Goal: Task Accomplishment & Management: Complete application form

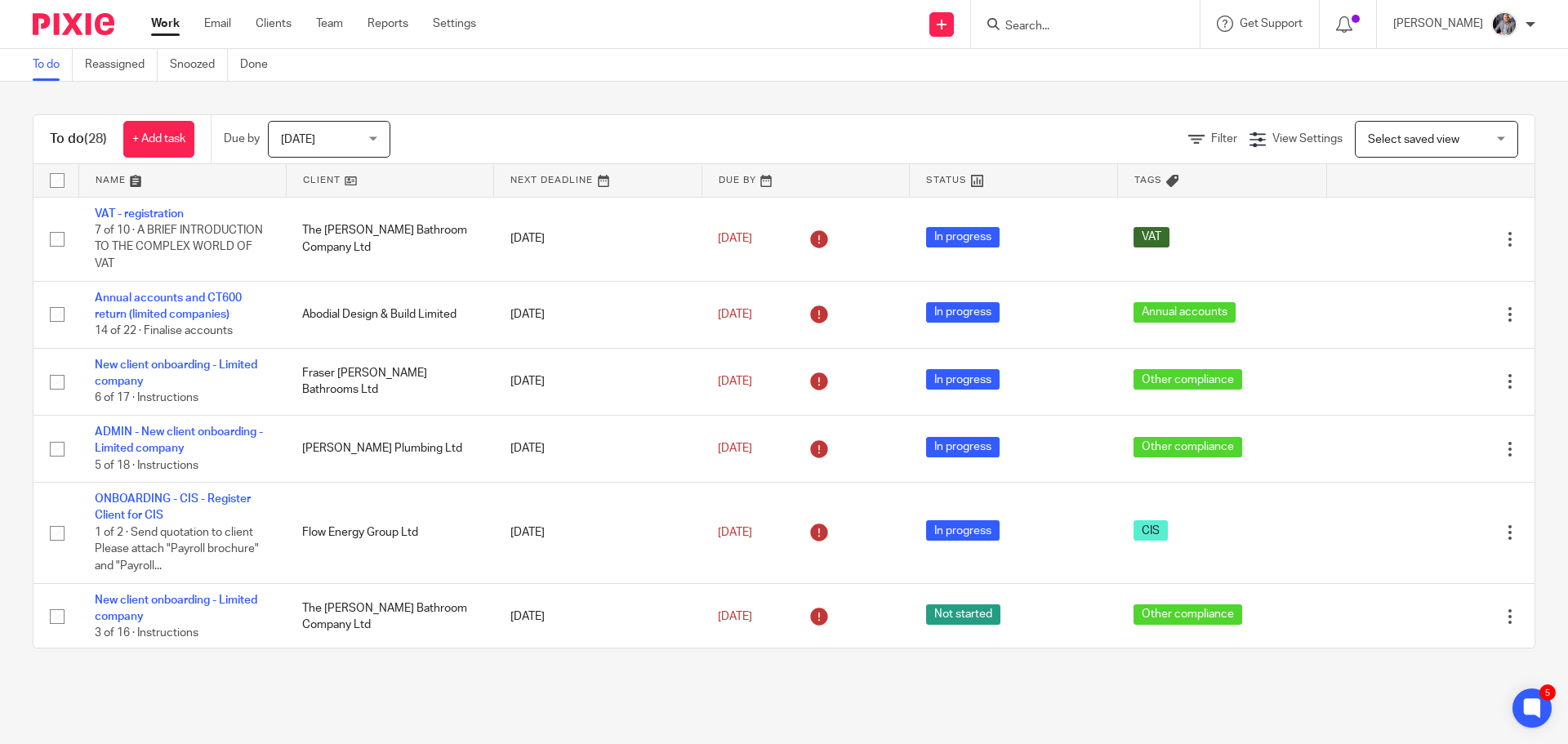
click at [1042, 28] on input "Search" at bounding box center [1077, 27] width 147 height 15
type input "must"
drag, startPoint x: 1073, startPoint y: 70, endPoint x: 1088, endPoint y: 76, distance: 16.2
click at [1073, 69] on link at bounding box center [1138, 64] width 276 height 24
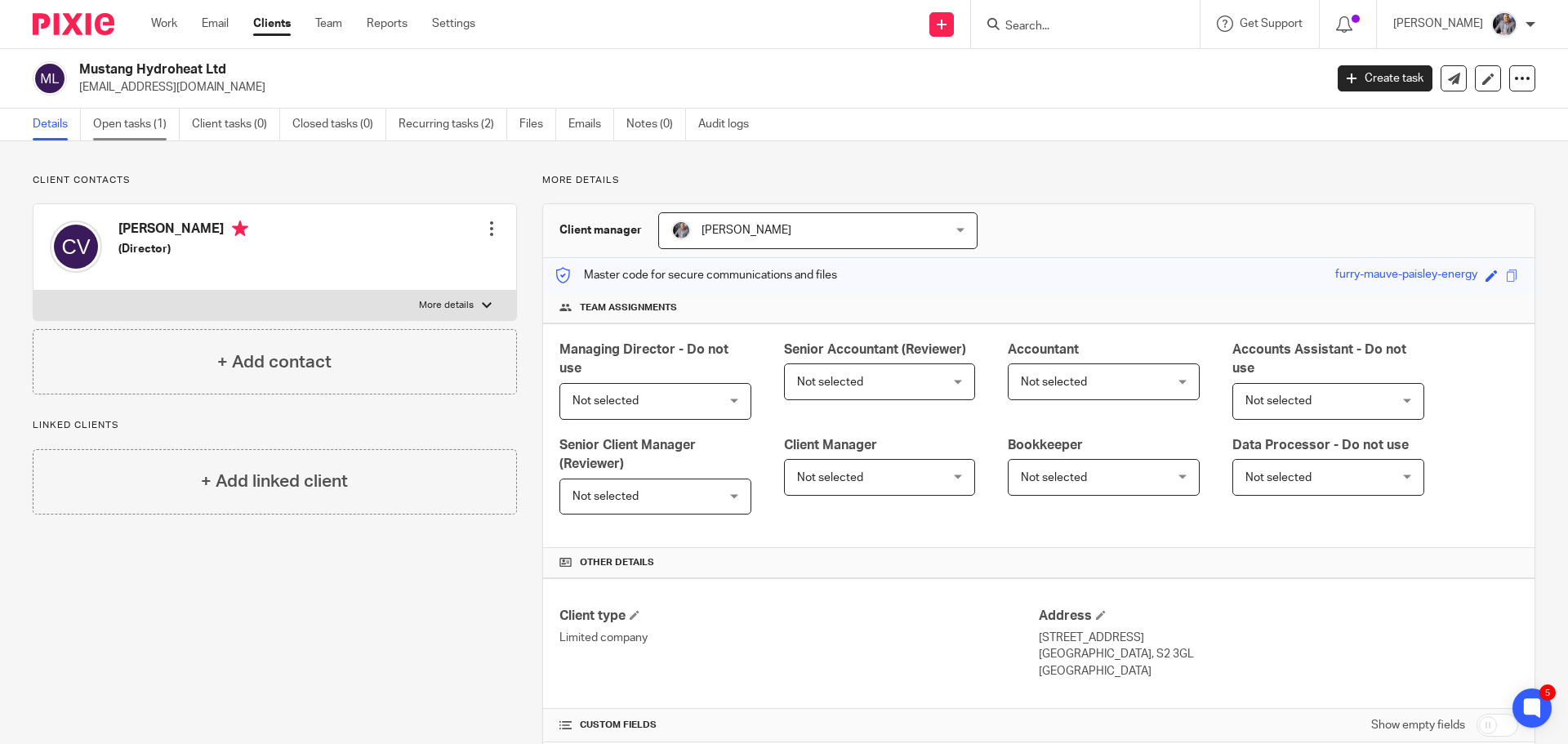
click at [147, 135] on link "Open tasks (1)" at bounding box center [136, 124] width 86 height 32
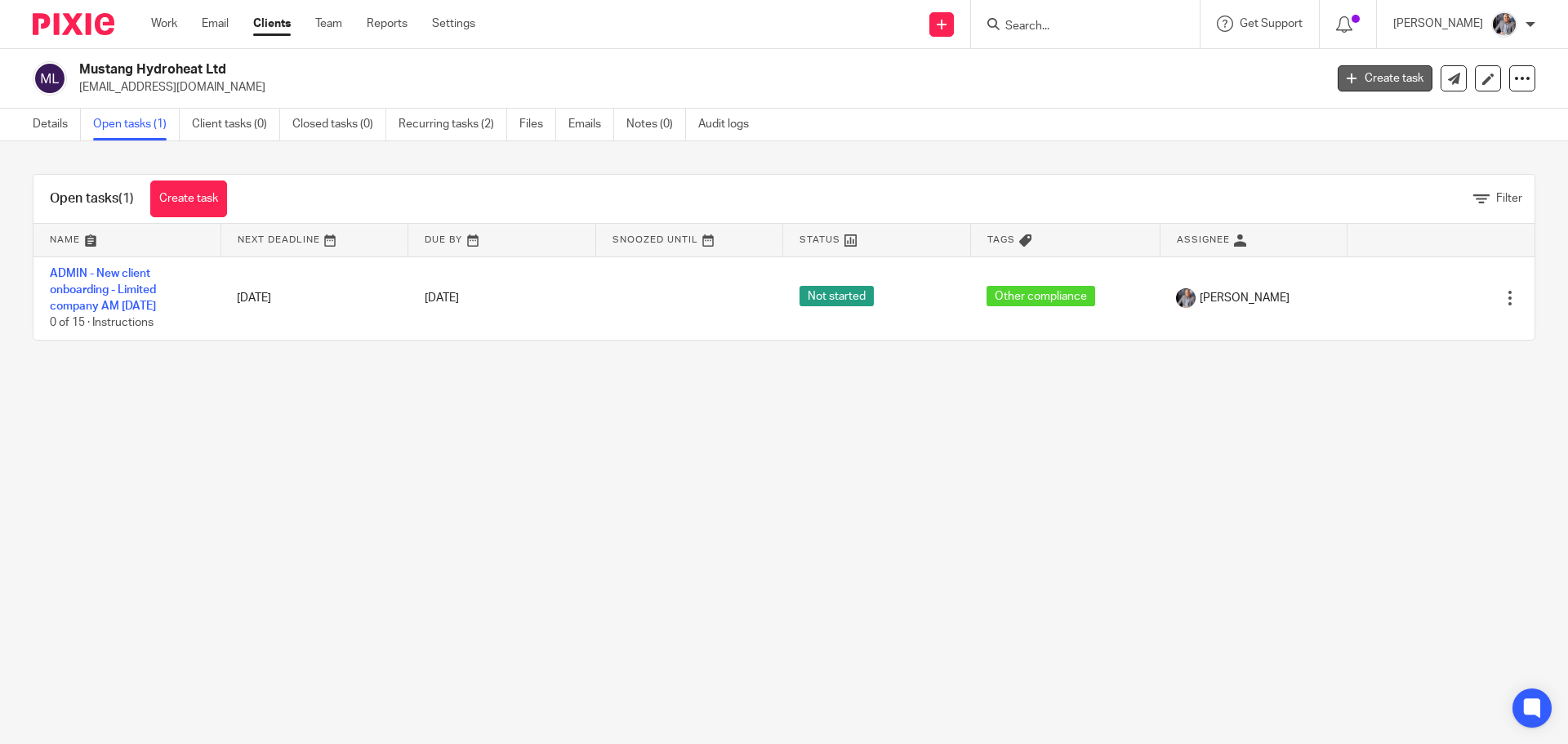
click at [1369, 74] on link "Create task" at bounding box center [1385, 79] width 95 height 26
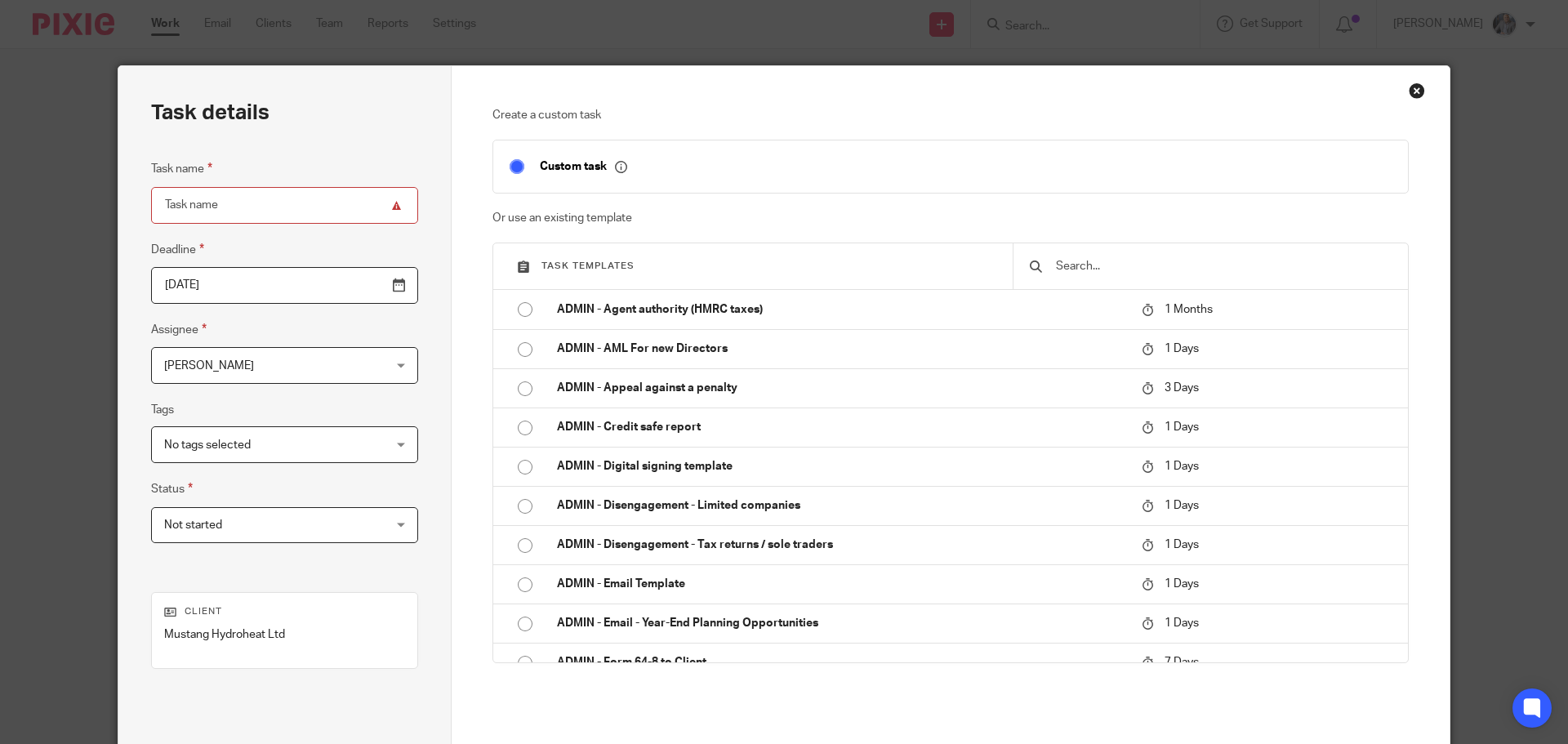
click at [1080, 268] on input "text" at bounding box center [1223, 266] width 337 height 18
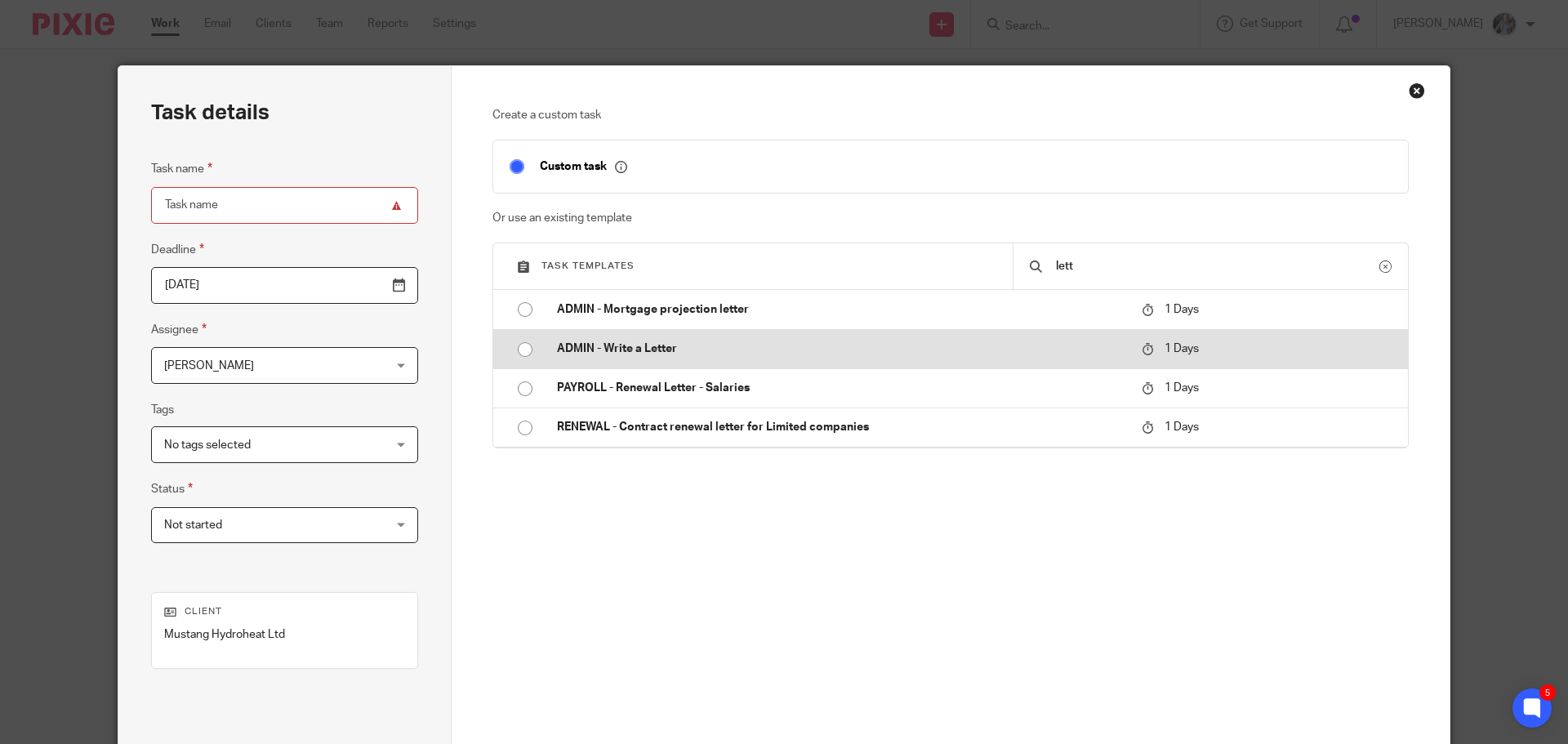
type input "lett"
click at [639, 353] on p "ADMIN - Write a Letter" at bounding box center [841, 349] width 569 height 16
type input "2025-09-17"
type input "ADMIN - Write a Letter"
checkbox input "false"
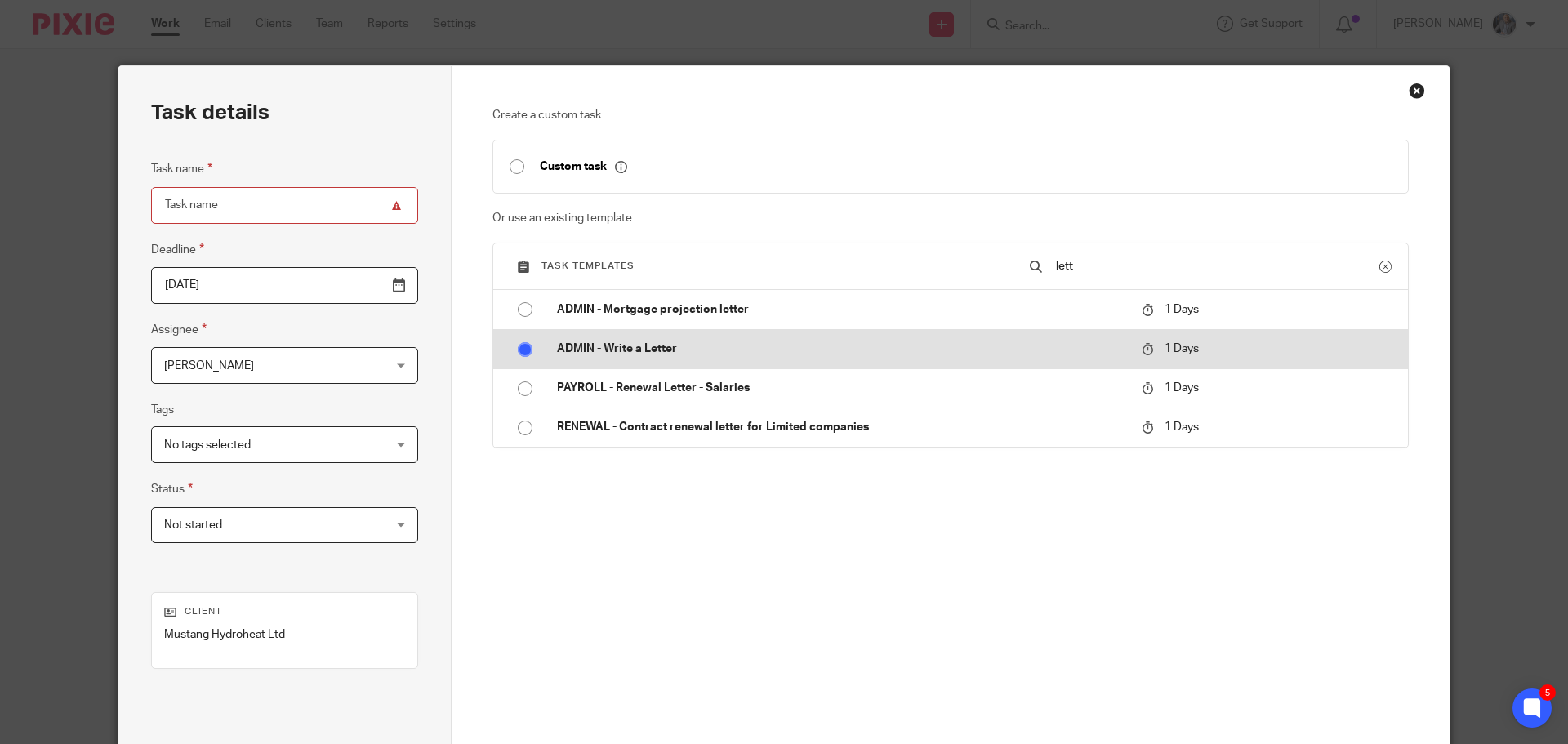
radio input "true"
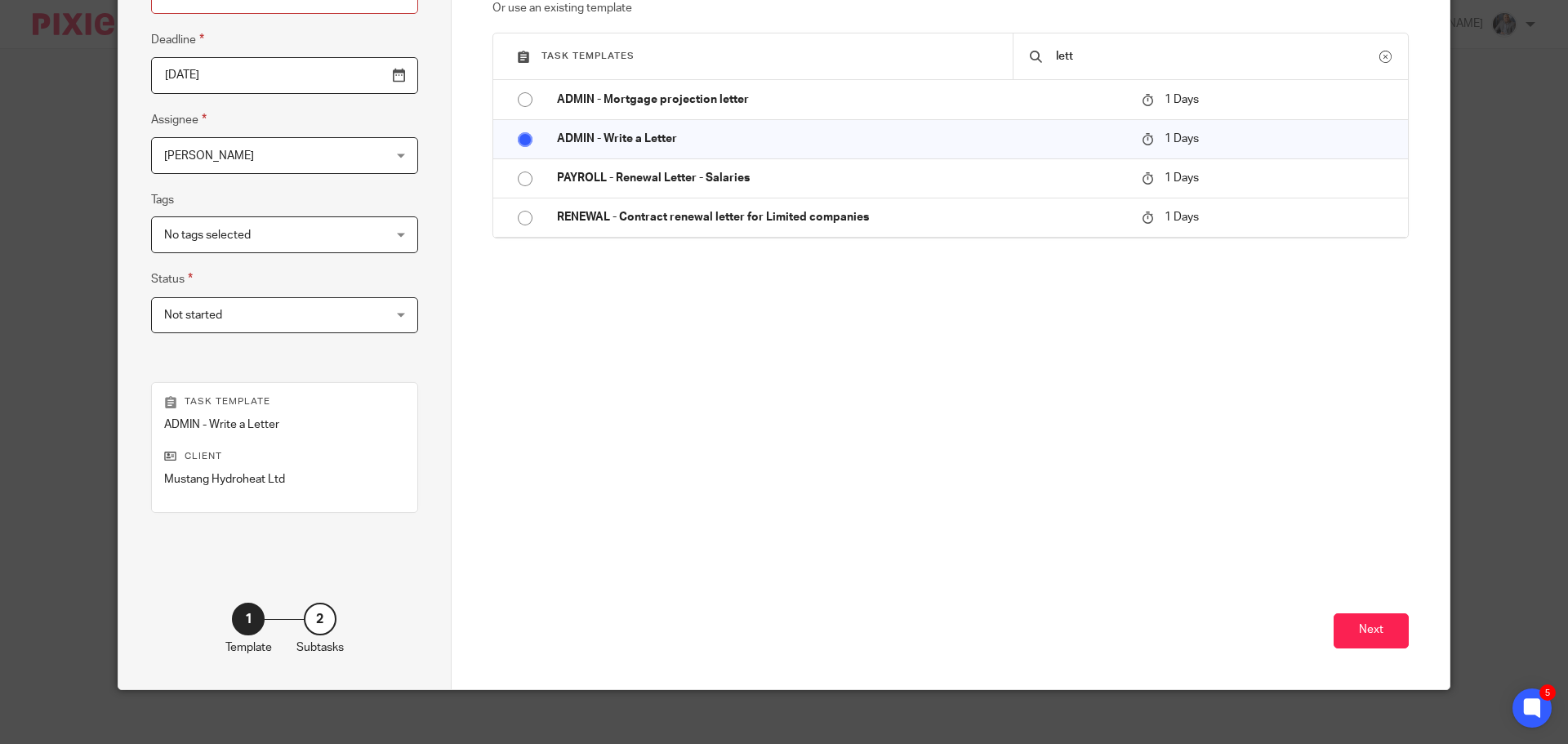
scroll to position [221, 0]
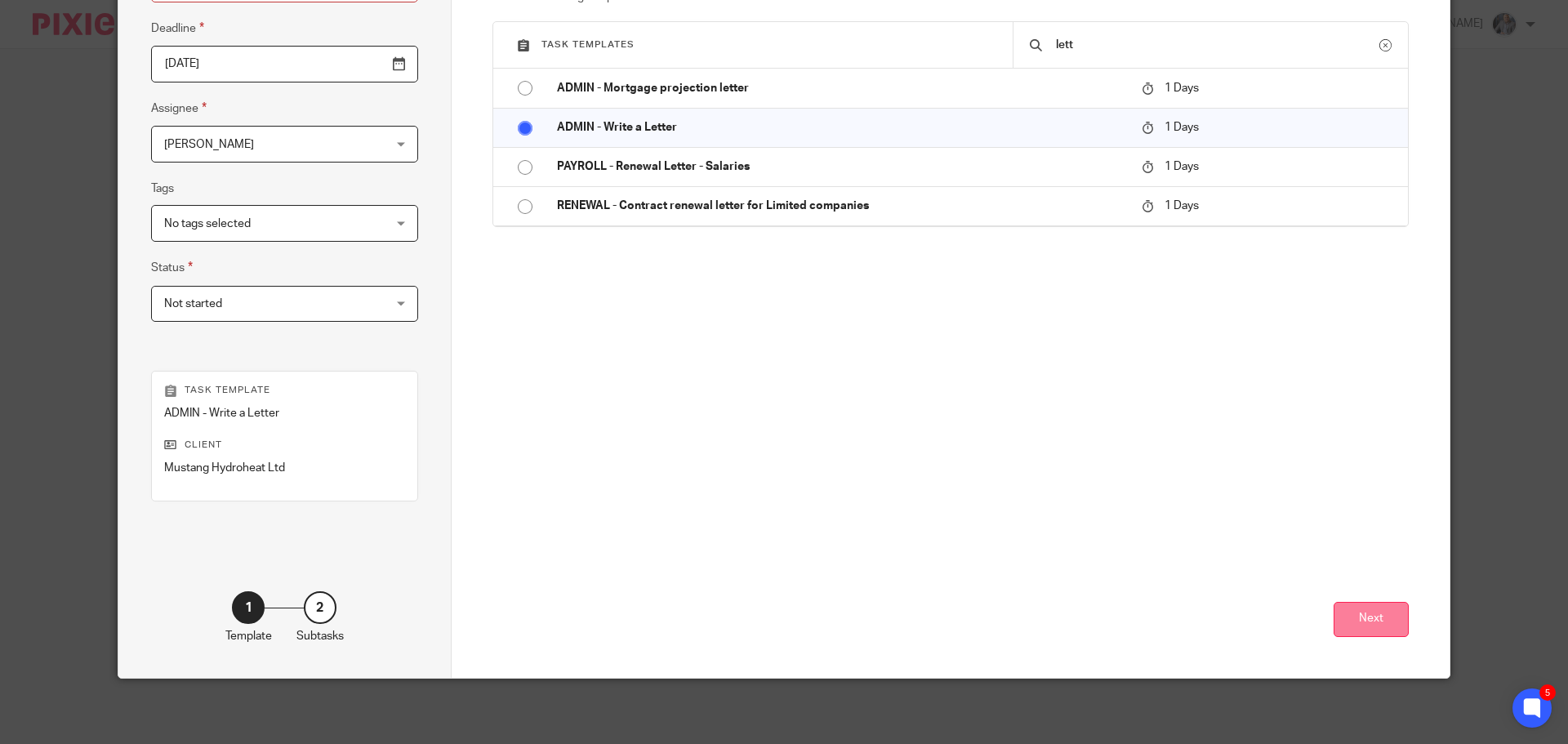
click at [1357, 617] on button "Next" at bounding box center [1370, 619] width 75 height 35
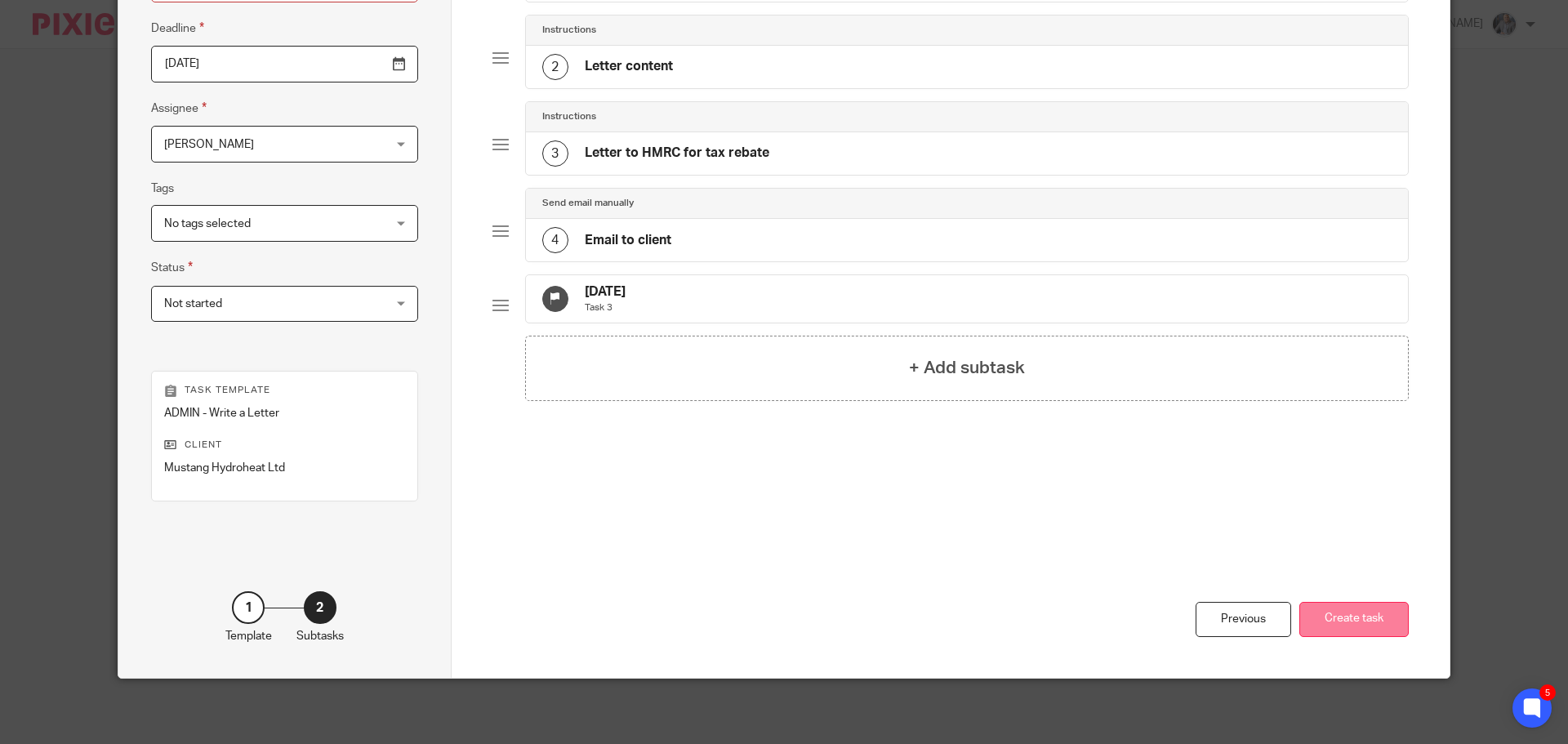
click at [1344, 602] on button "Create task" at bounding box center [1354, 619] width 110 height 35
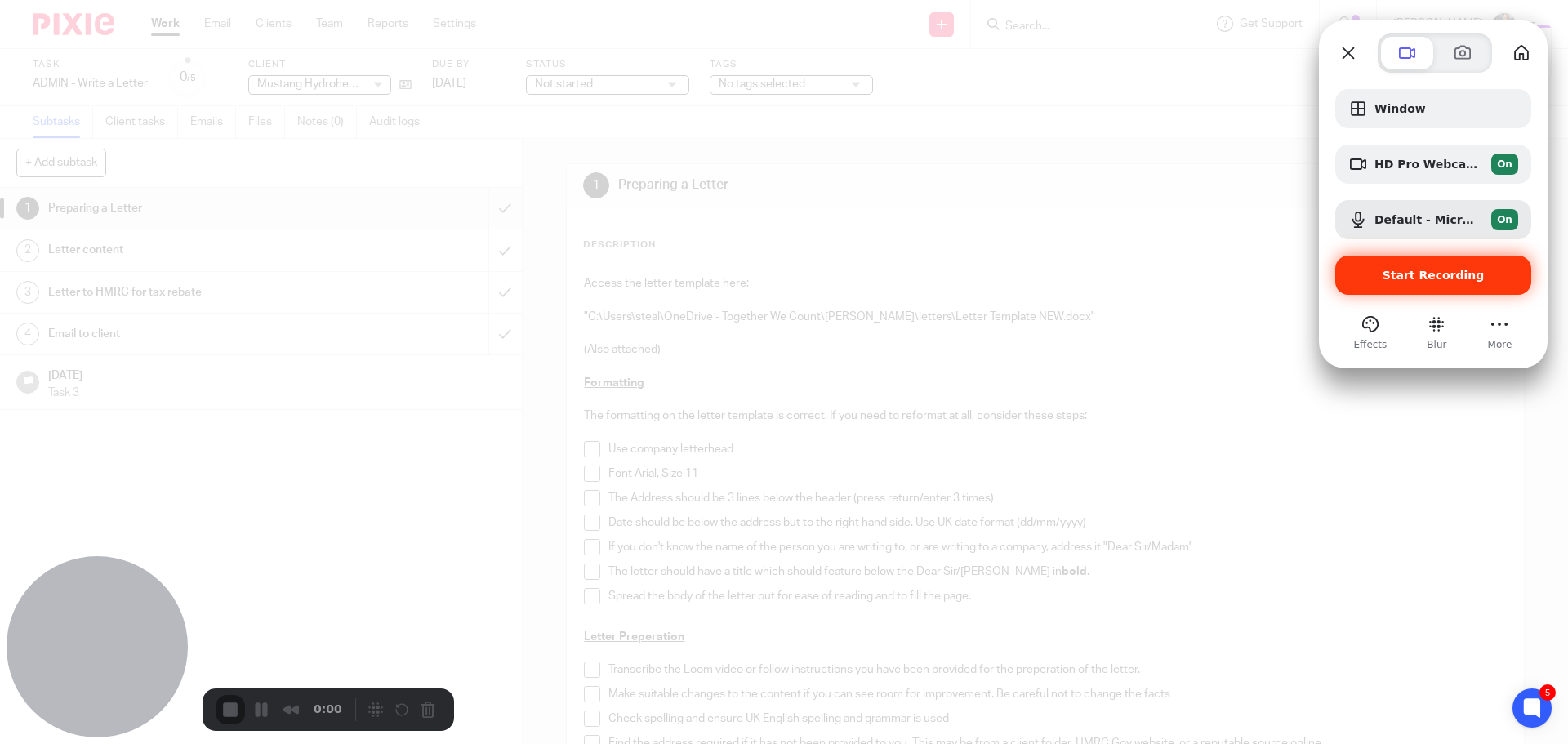
click at [1485, 279] on span "Start Recording" at bounding box center [1433, 274] width 170 height 13
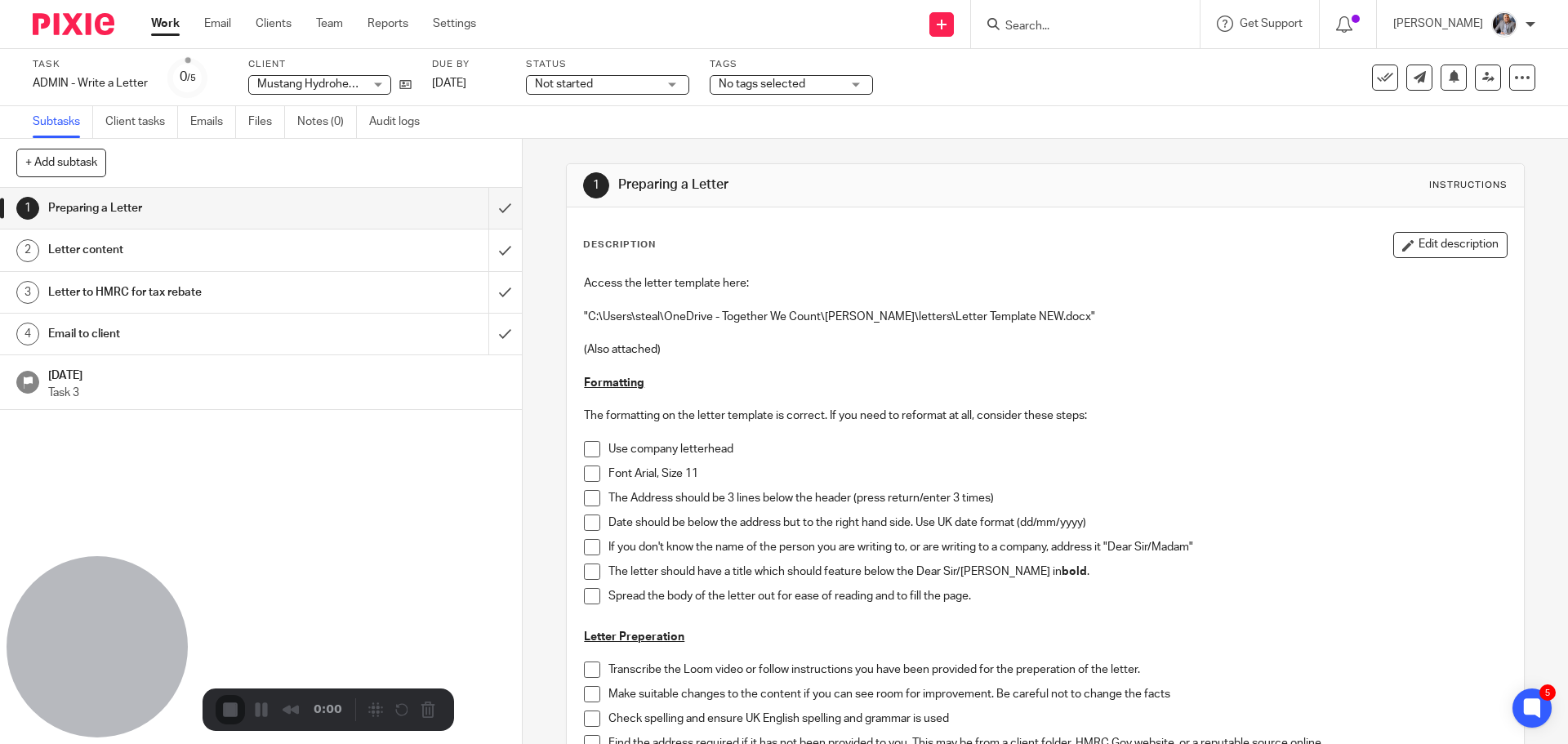
click at [939, 317] on p ""C:\Users\steal\OneDrive - Together We Count\Sarah\letters\Letter Template NEW.…" at bounding box center [1045, 317] width 922 height 16
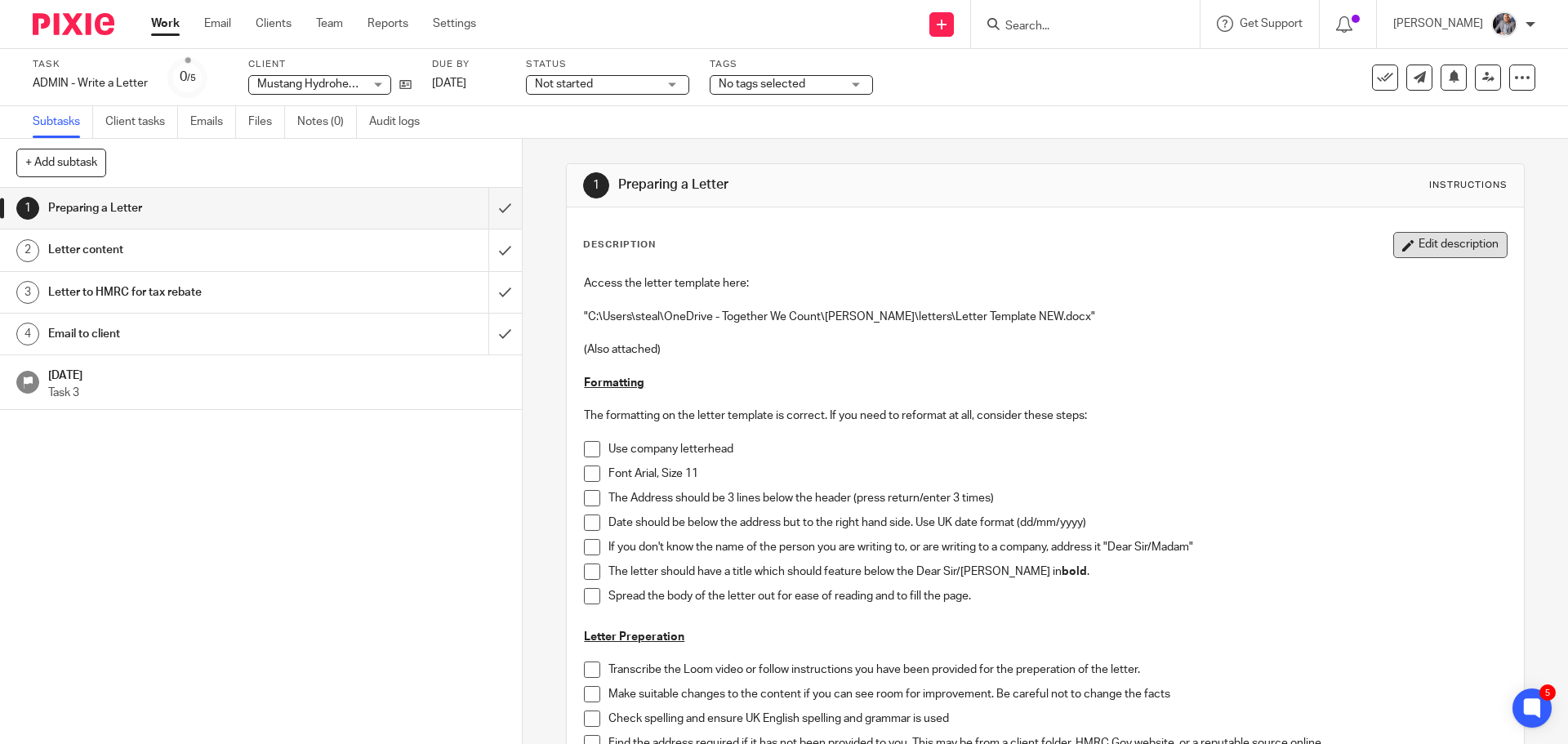
click at [1452, 244] on button "Edit description" at bounding box center [1451, 245] width 114 height 26
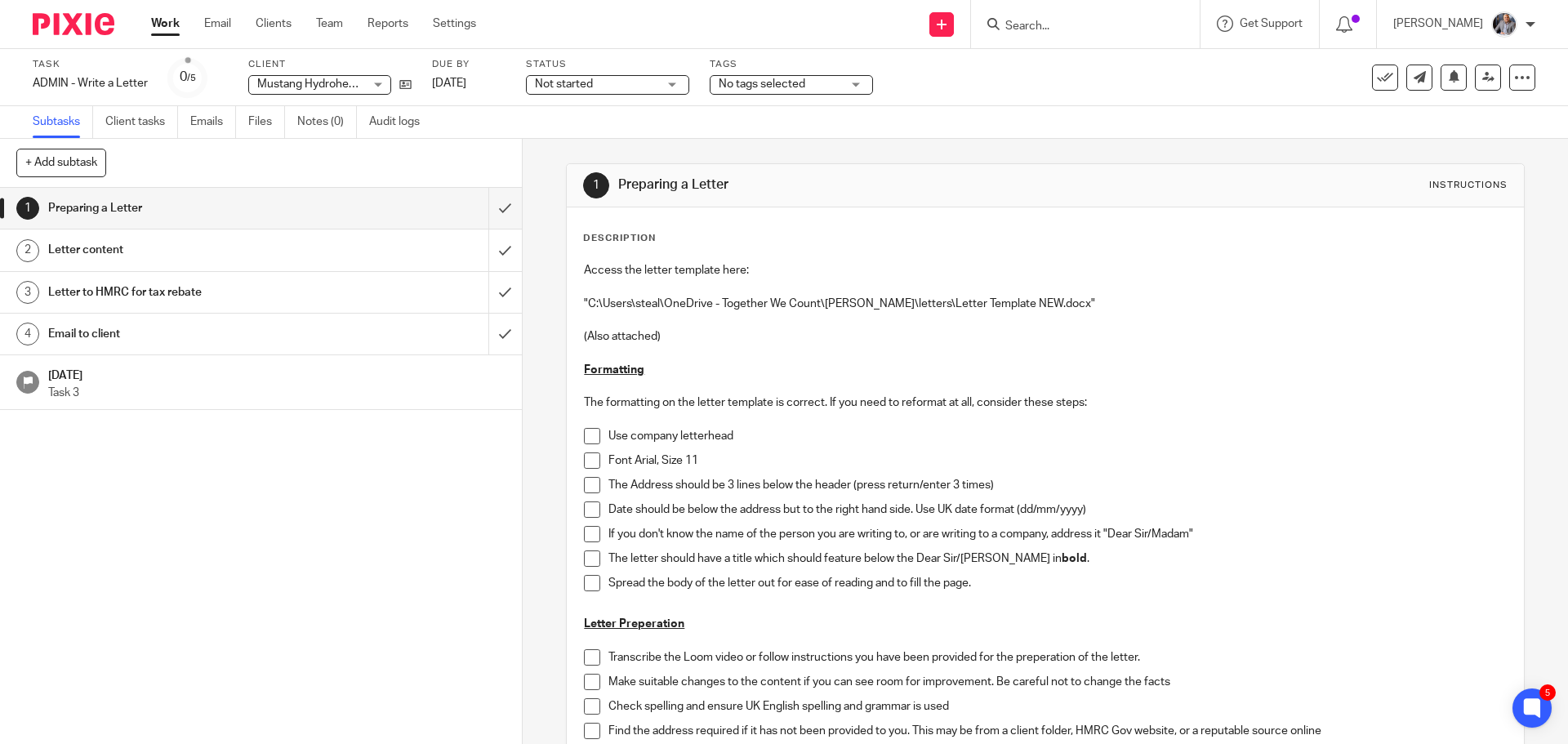
click at [80, 243] on h1 "Letter content" at bounding box center [189, 249] width 282 height 24
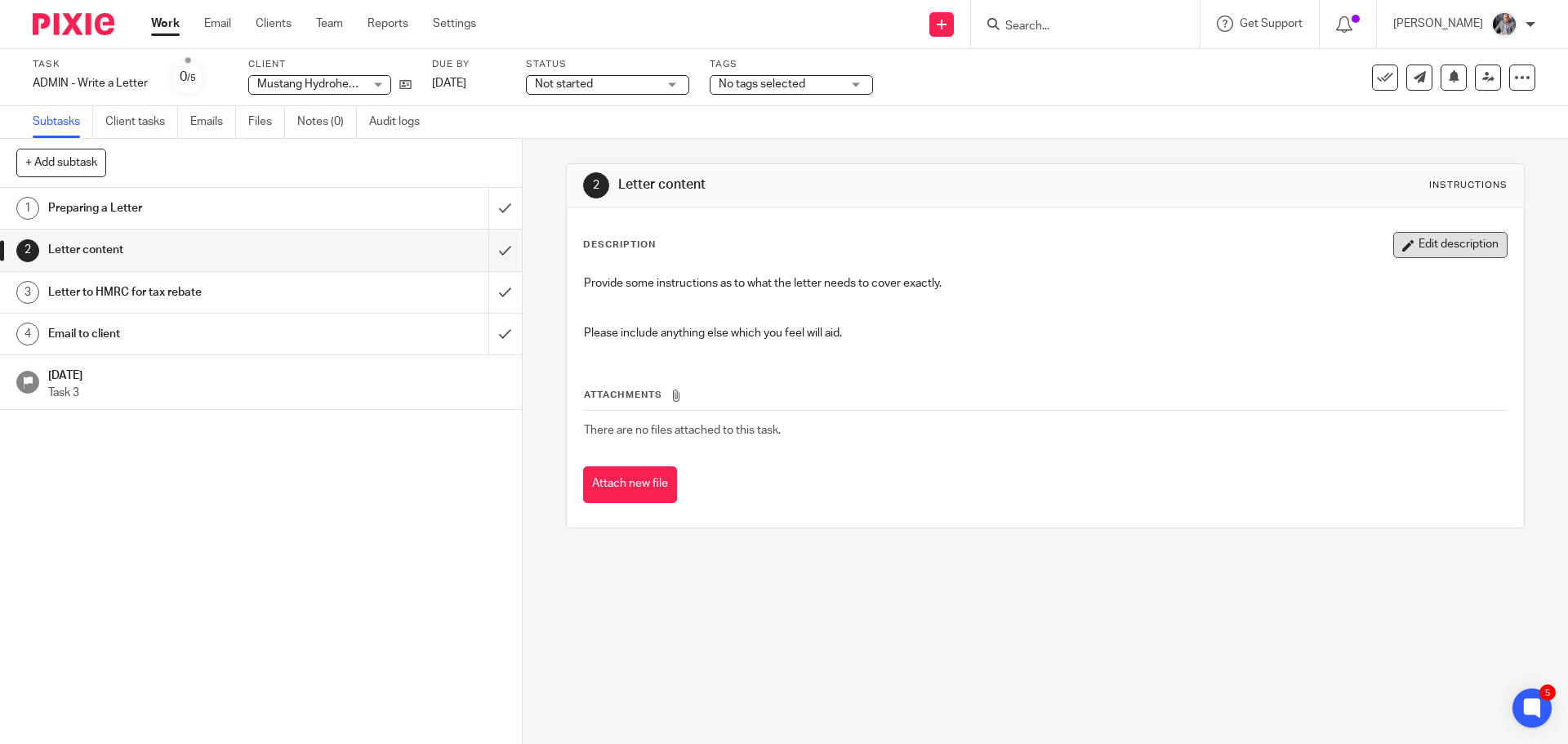
click at [1450, 249] on button "Edit description" at bounding box center [1451, 245] width 114 height 26
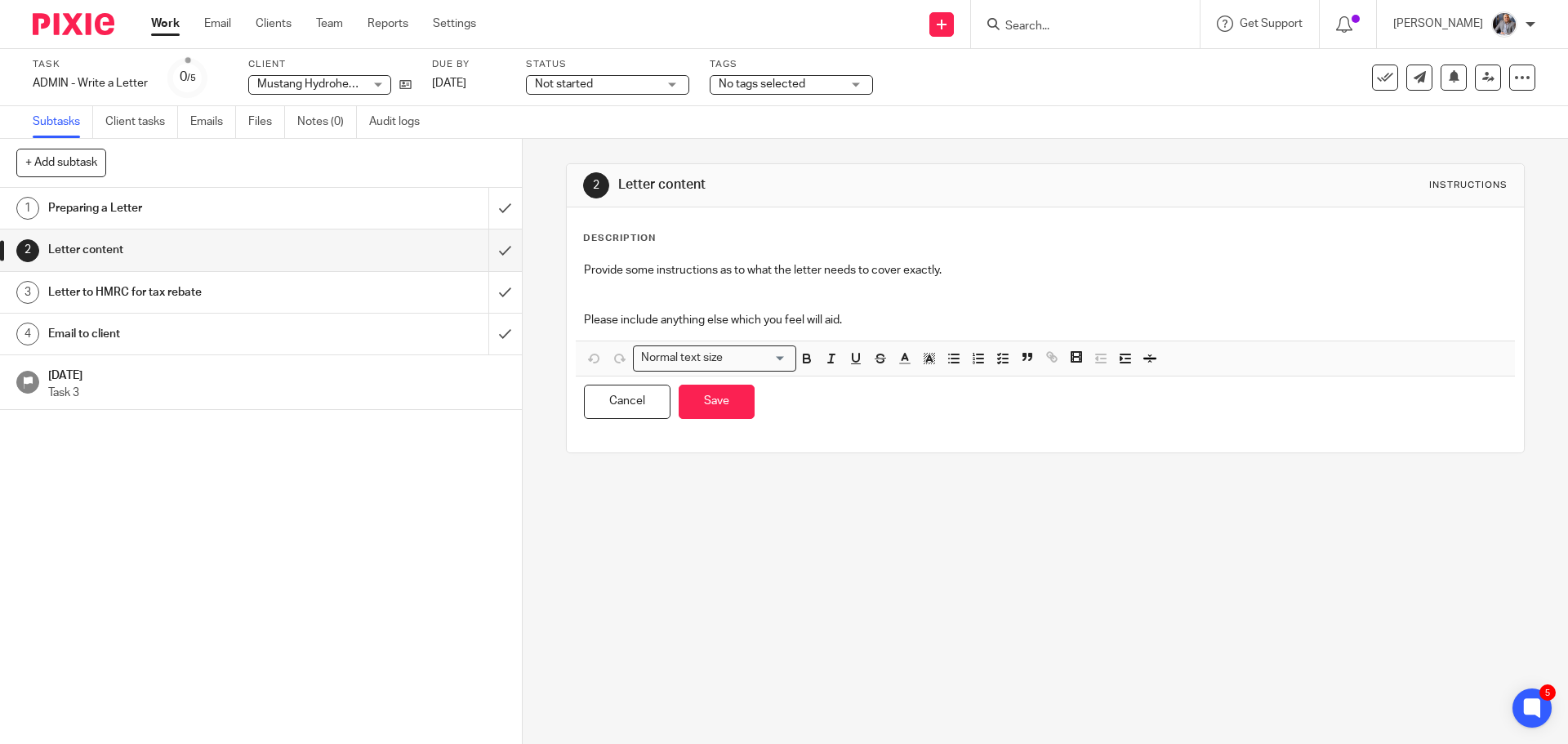
click at [733, 255] on div "Provide some instructions as to what the letter needs to cover exactly. Please …" at bounding box center [1044, 297] width 938 height 86
click at [986, 273] on p "Provide some instructions as to what the letter needs to cover exactly." at bounding box center [1045, 270] width 922 height 16
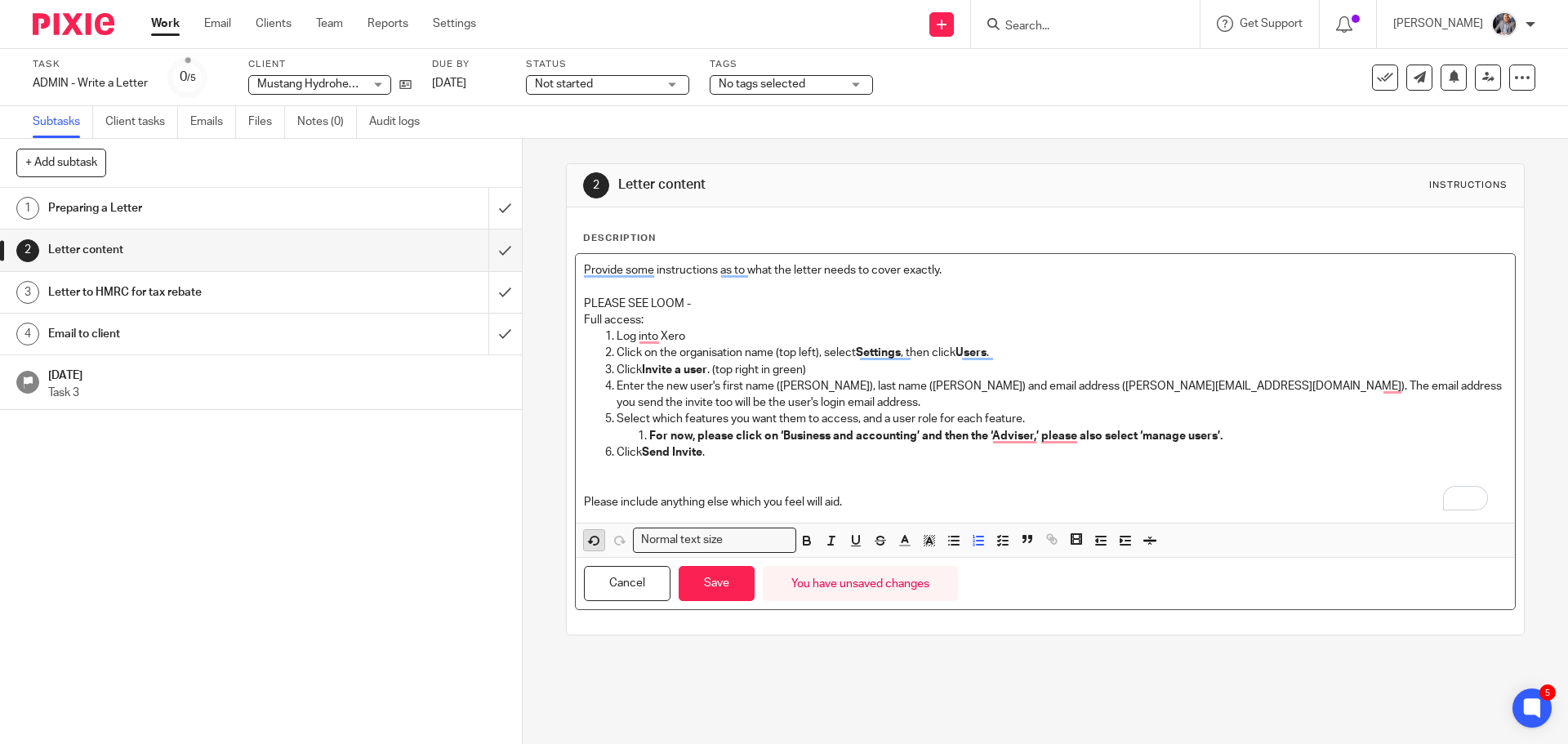
click at [590, 543] on icon "button" at bounding box center [594, 540] width 15 height 15
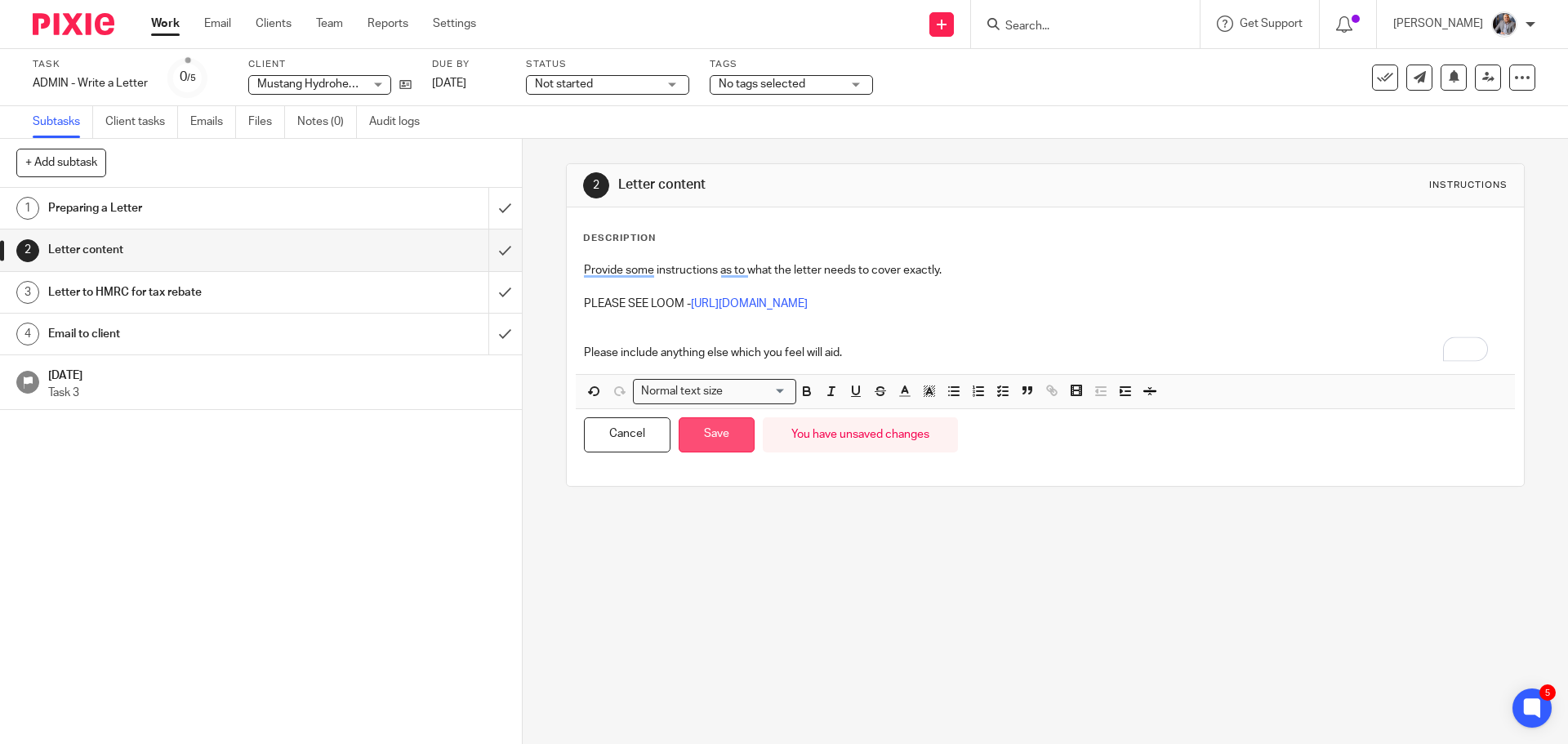
click at [690, 448] on button "Save" at bounding box center [716, 435] width 76 height 35
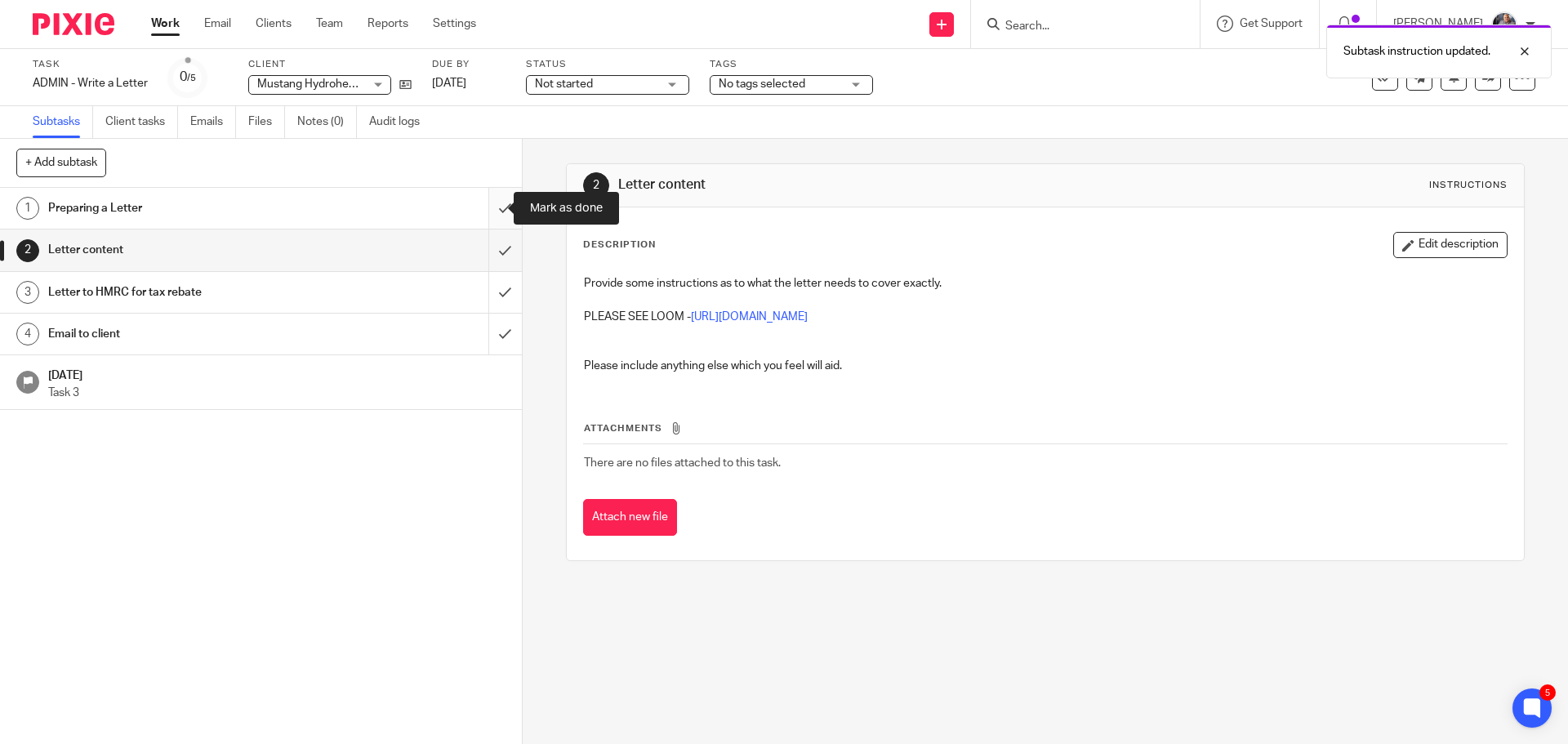
click at [480, 208] on input "submit" at bounding box center [261, 208] width 522 height 41
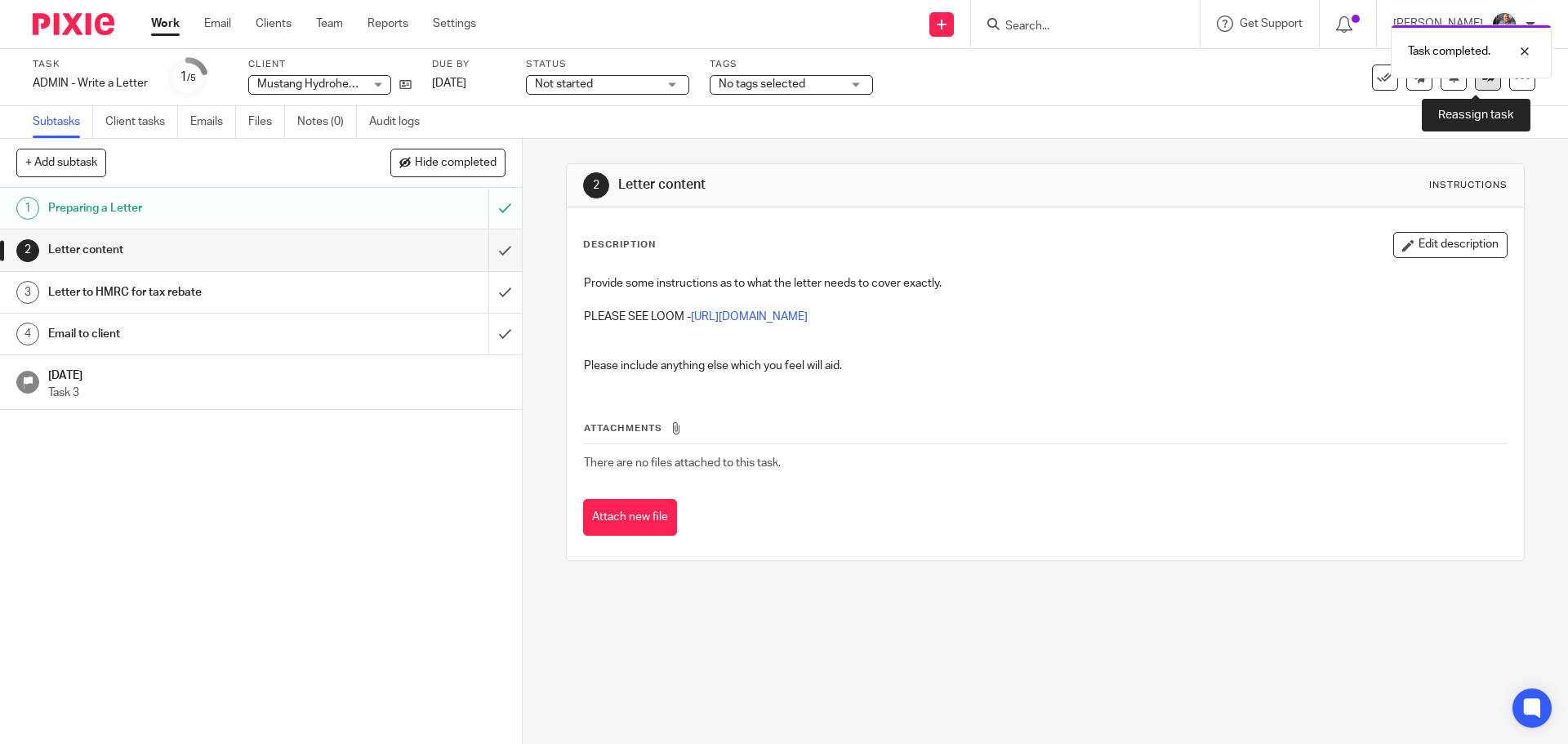
click at [1475, 84] on link at bounding box center [1488, 78] width 26 height 26
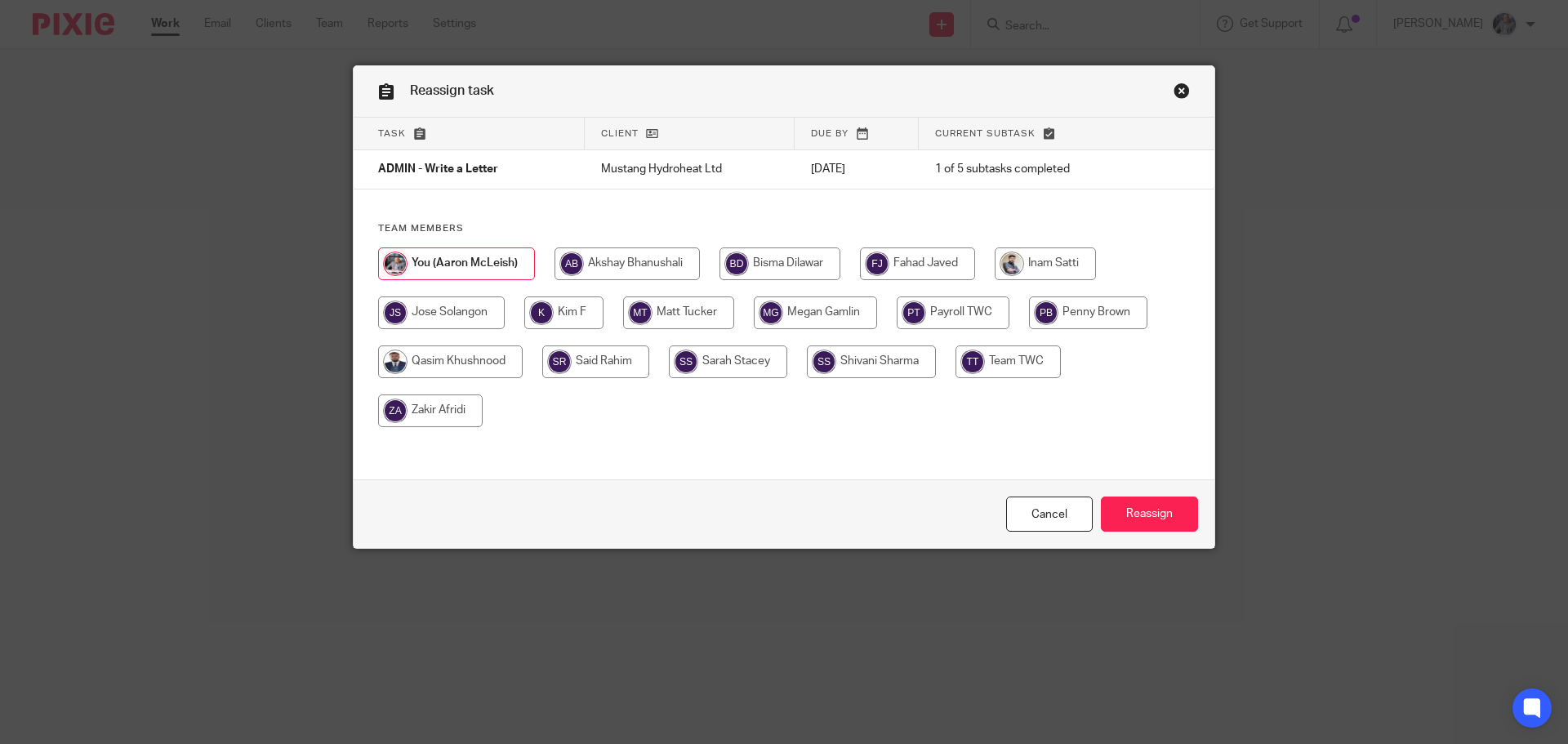
click at [748, 262] on input "radio" at bounding box center [780, 264] width 121 height 33
radio input "true"
click at [1147, 508] on input "Reassign" at bounding box center [1149, 514] width 98 height 35
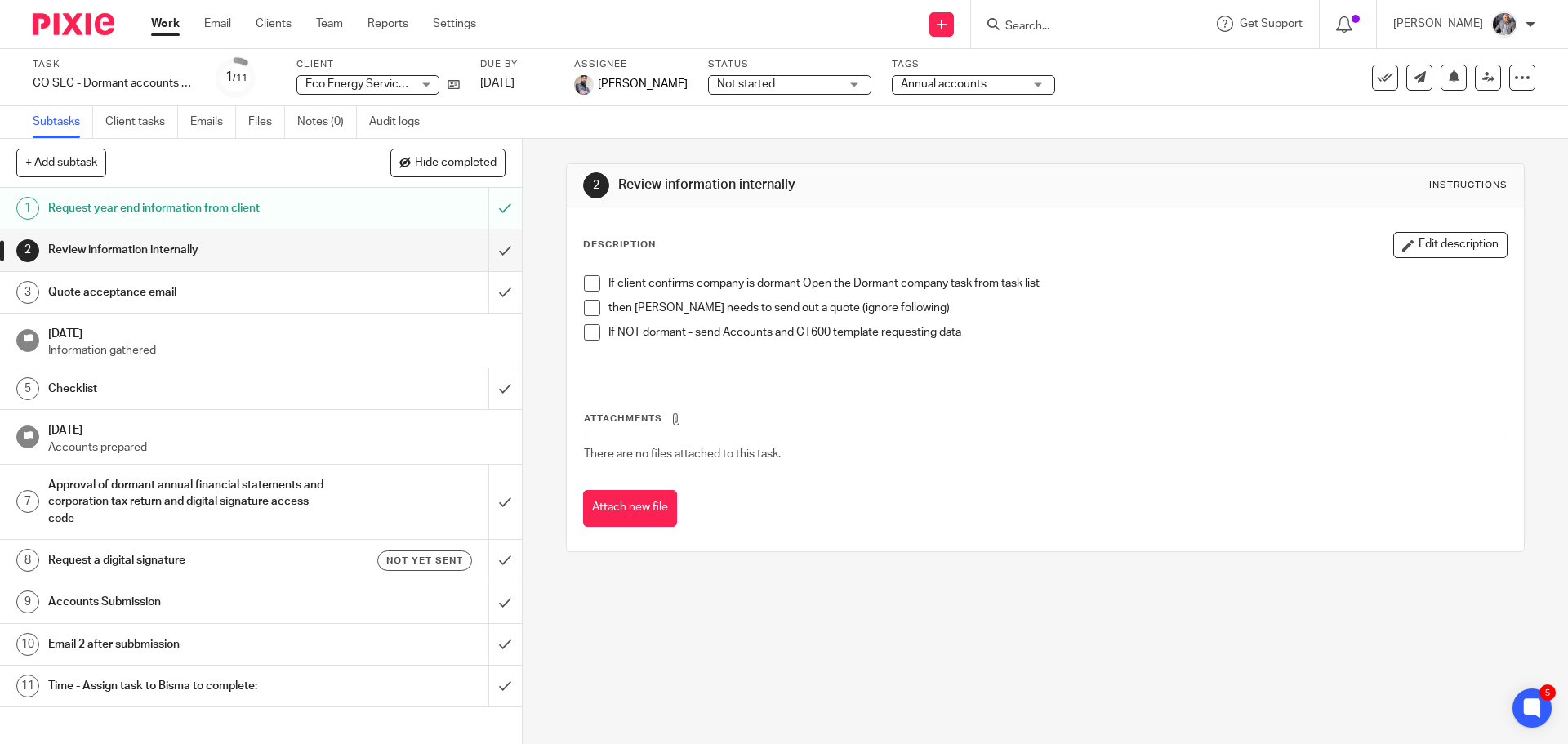
click at [1098, 26] on input "Search" at bounding box center [1077, 27] width 147 height 15
type input "S"
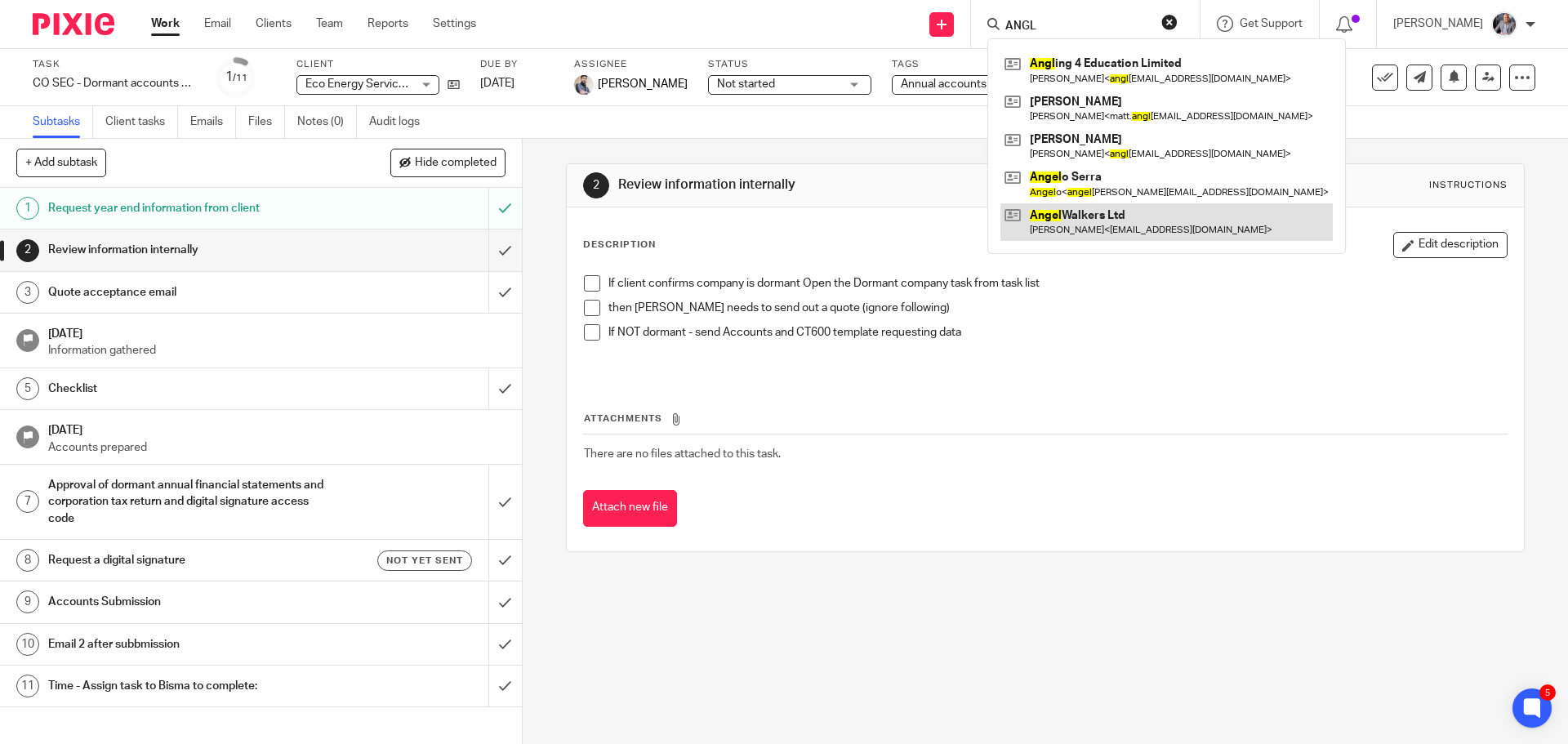
type input "ANGL"
click at [1092, 225] on link at bounding box center [1166, 223] width 332 height 38
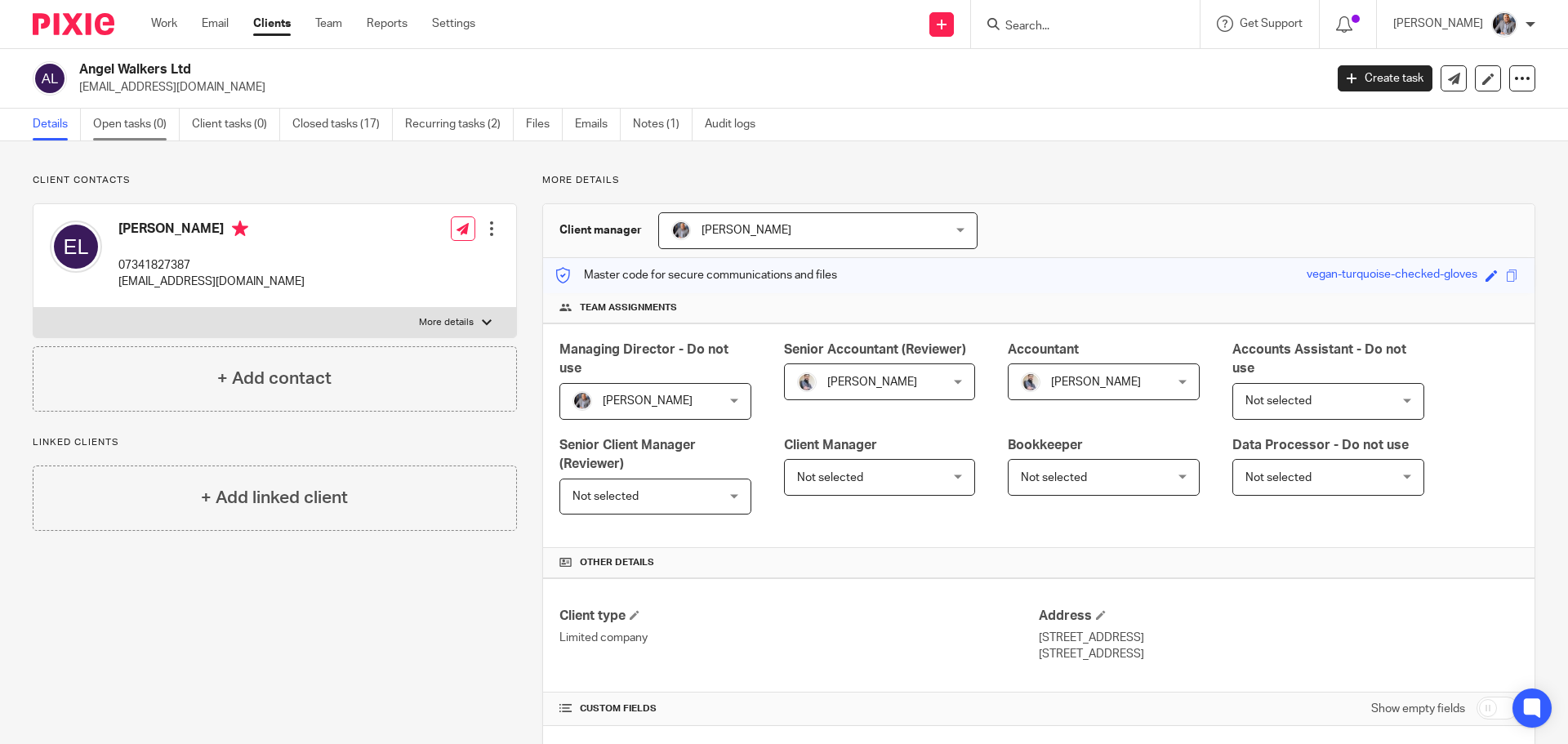
click at [129, 125] on link "Open tasks (0)" at bounding box center [136, 124] width 86 height 32
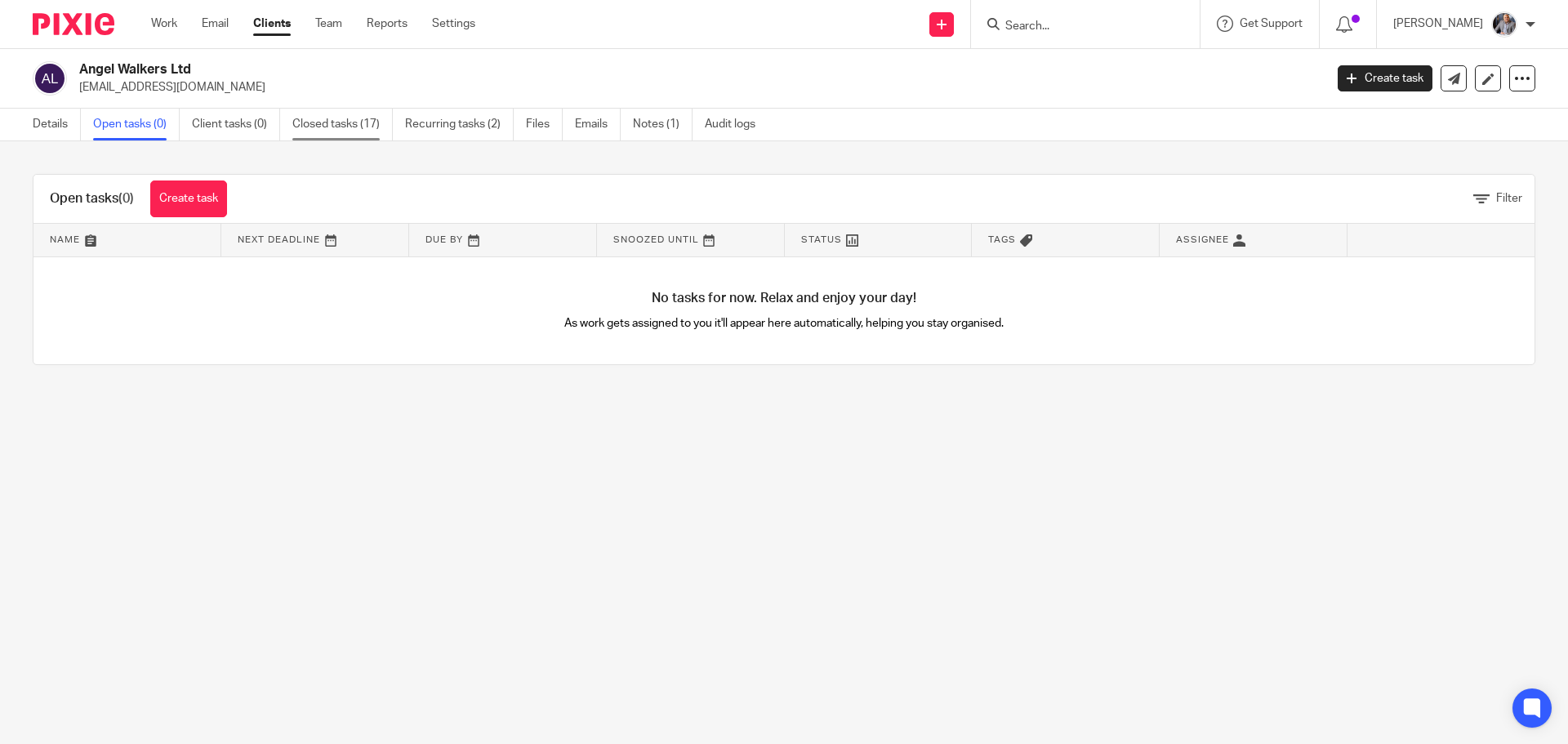
click at [314, 121] on link "Closed tasks (17)" at bounding box center [343, 124] width 100 height 32
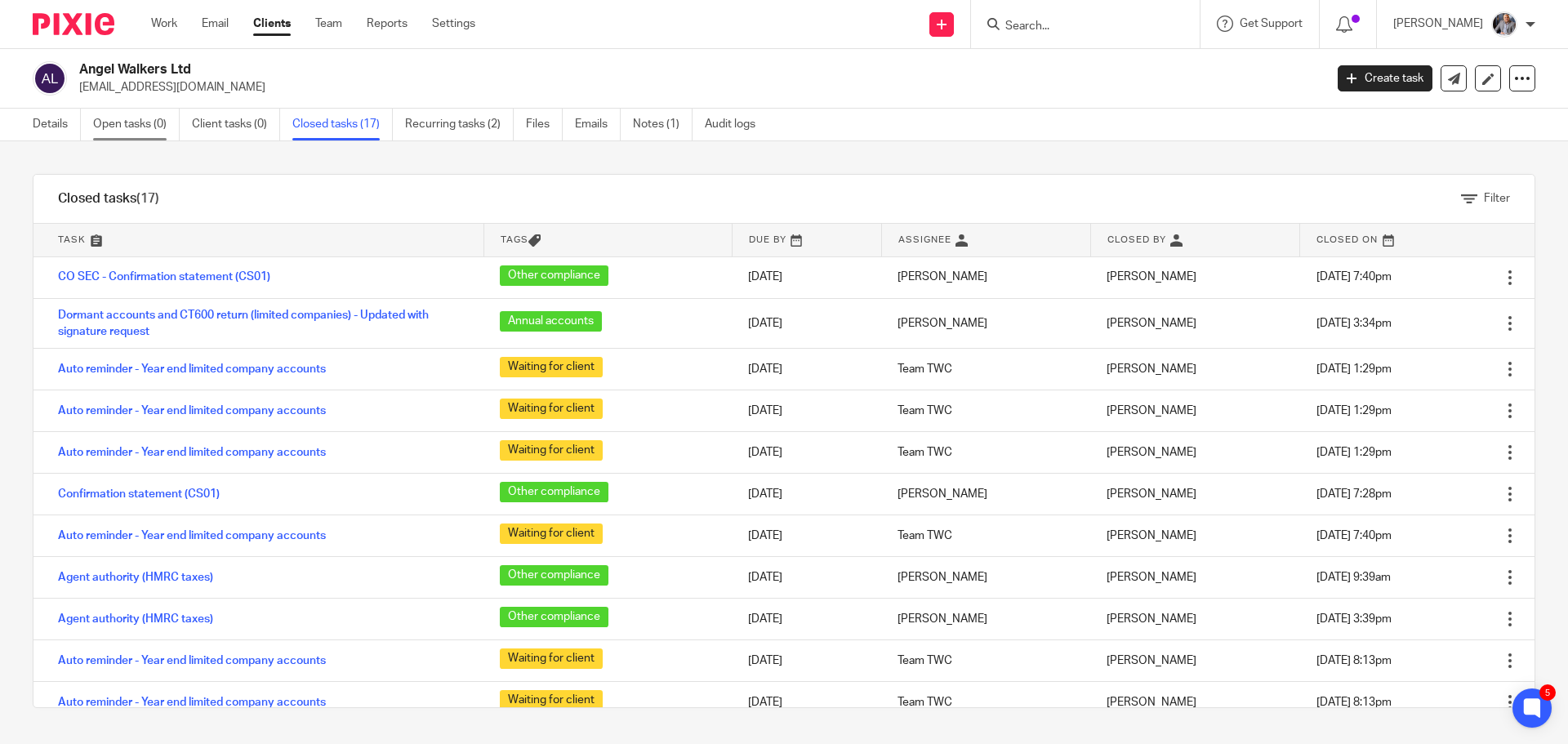
click at [129, 122] on link "Open tasks (0)" at bounding box center [136, 124] width 86 height 32
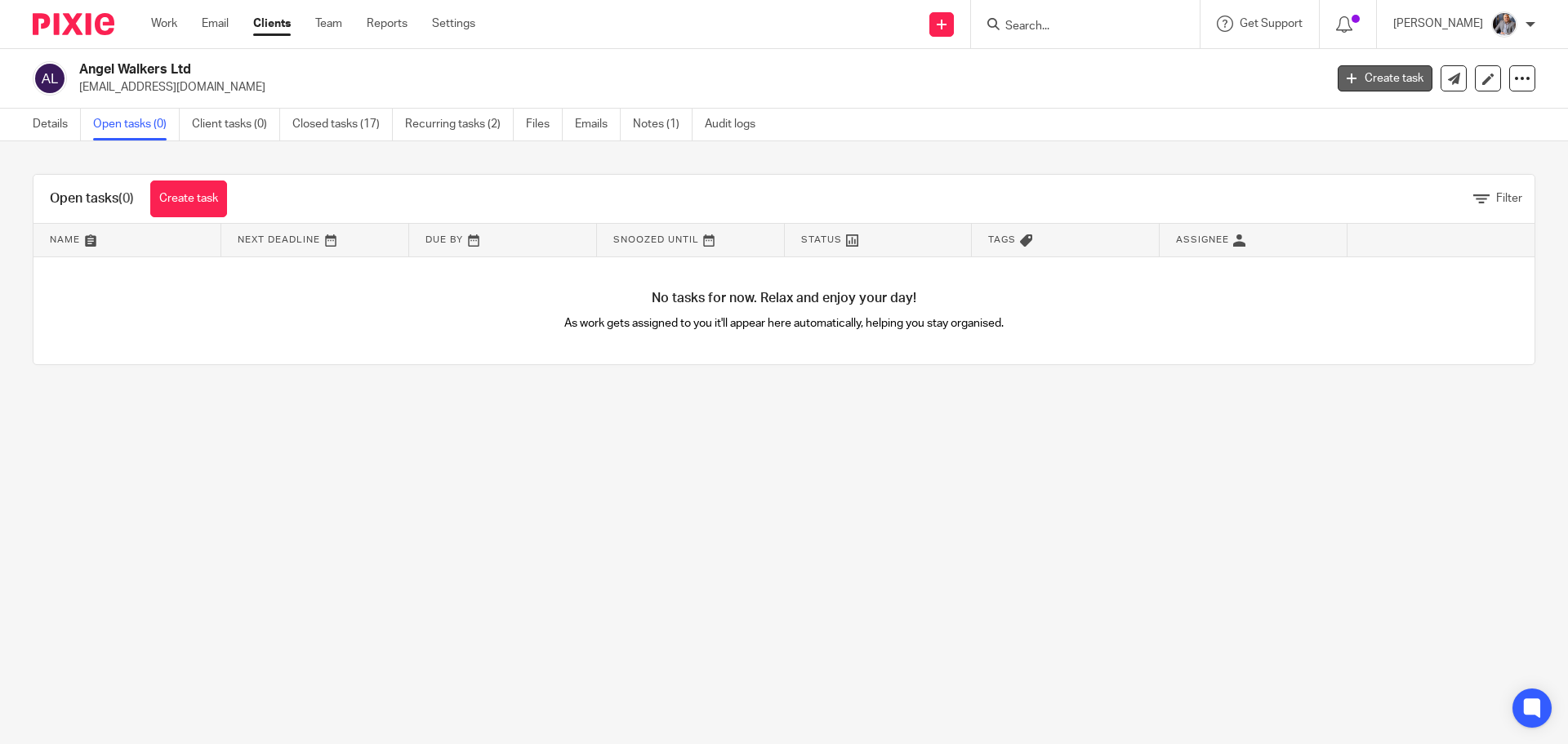
click at [1370, 73] on link "Create task" at bounding box center [1385, 79] width 95 height 26
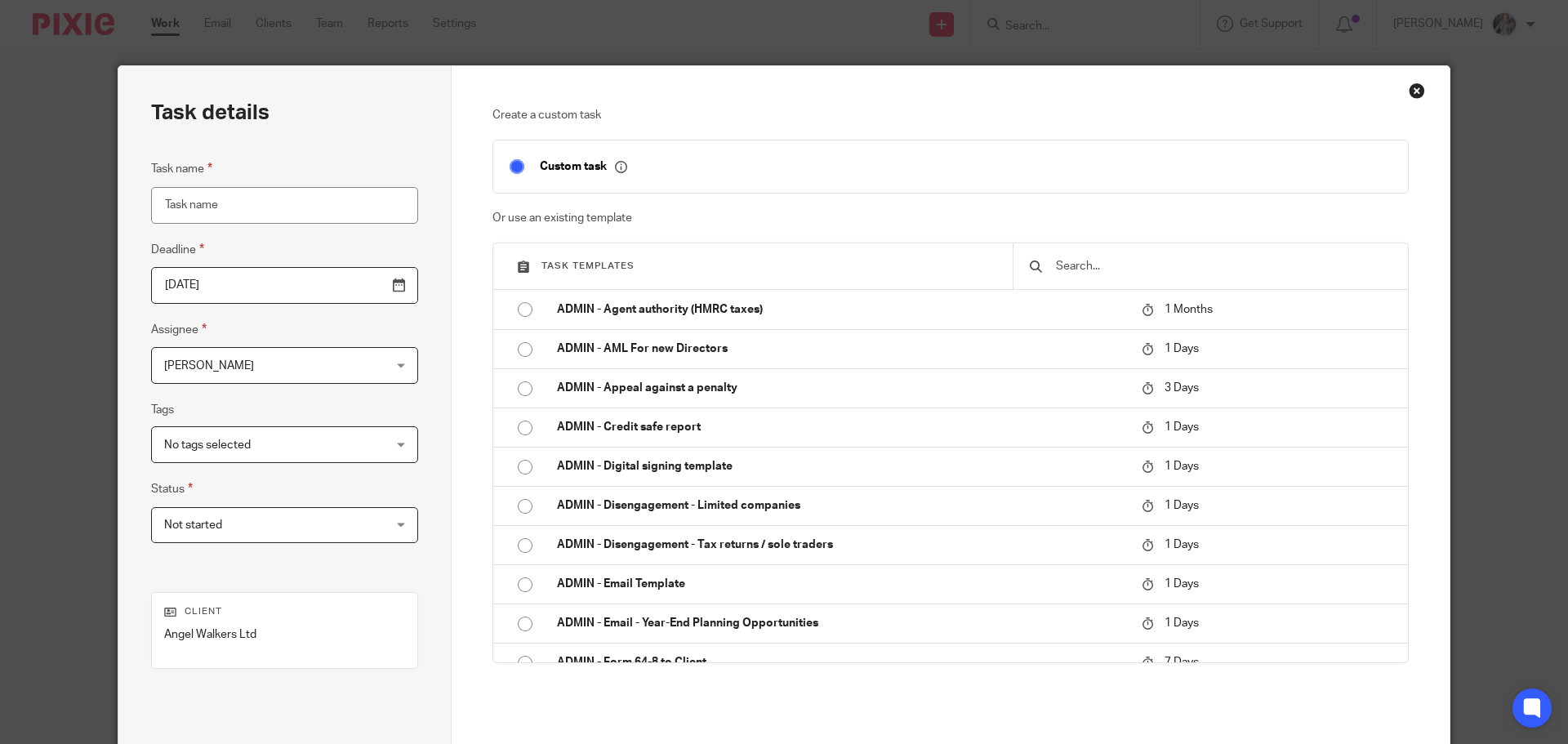
click at [1074, 262] on input "text" at bounding box center [1223, 266] width 337 height 18
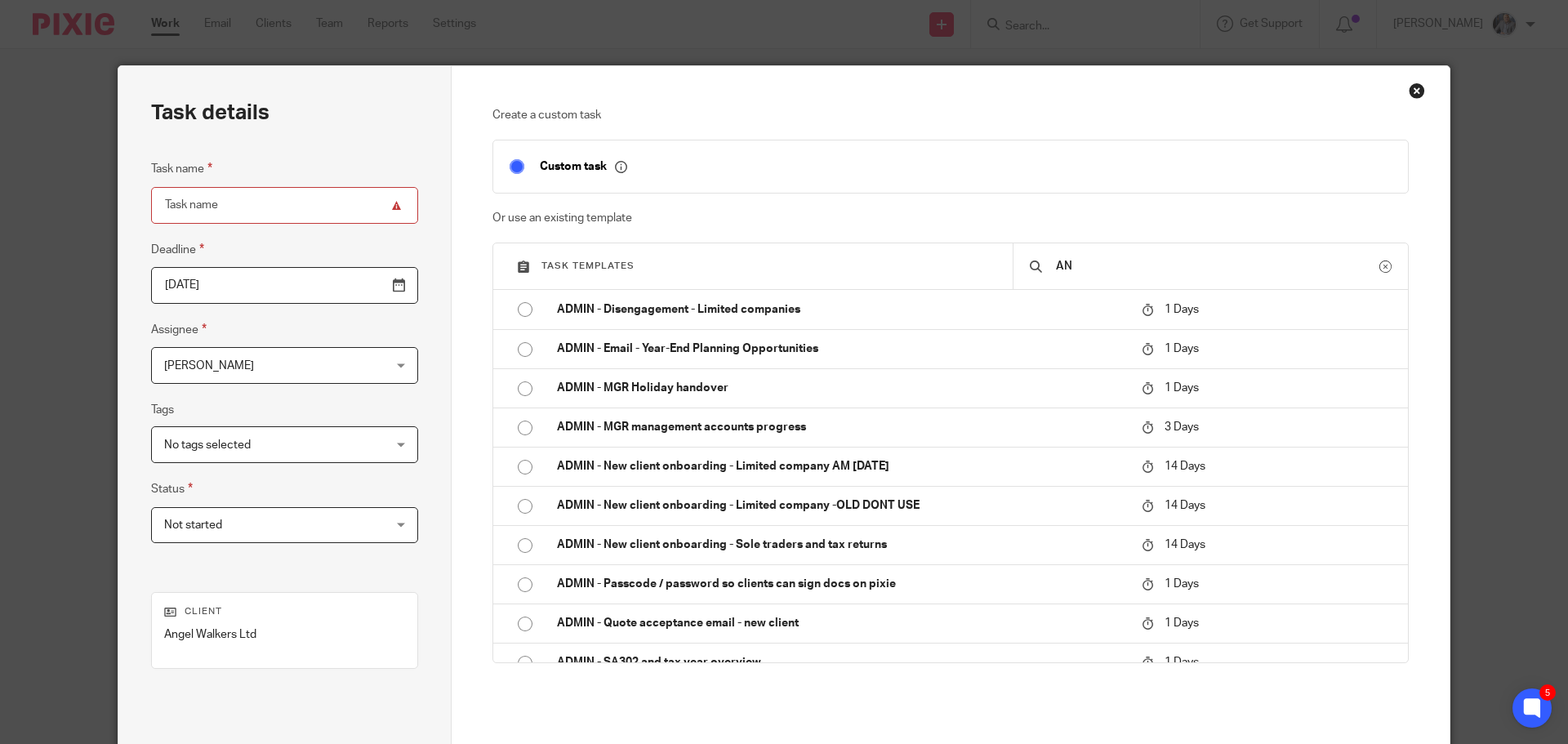
type input "A"
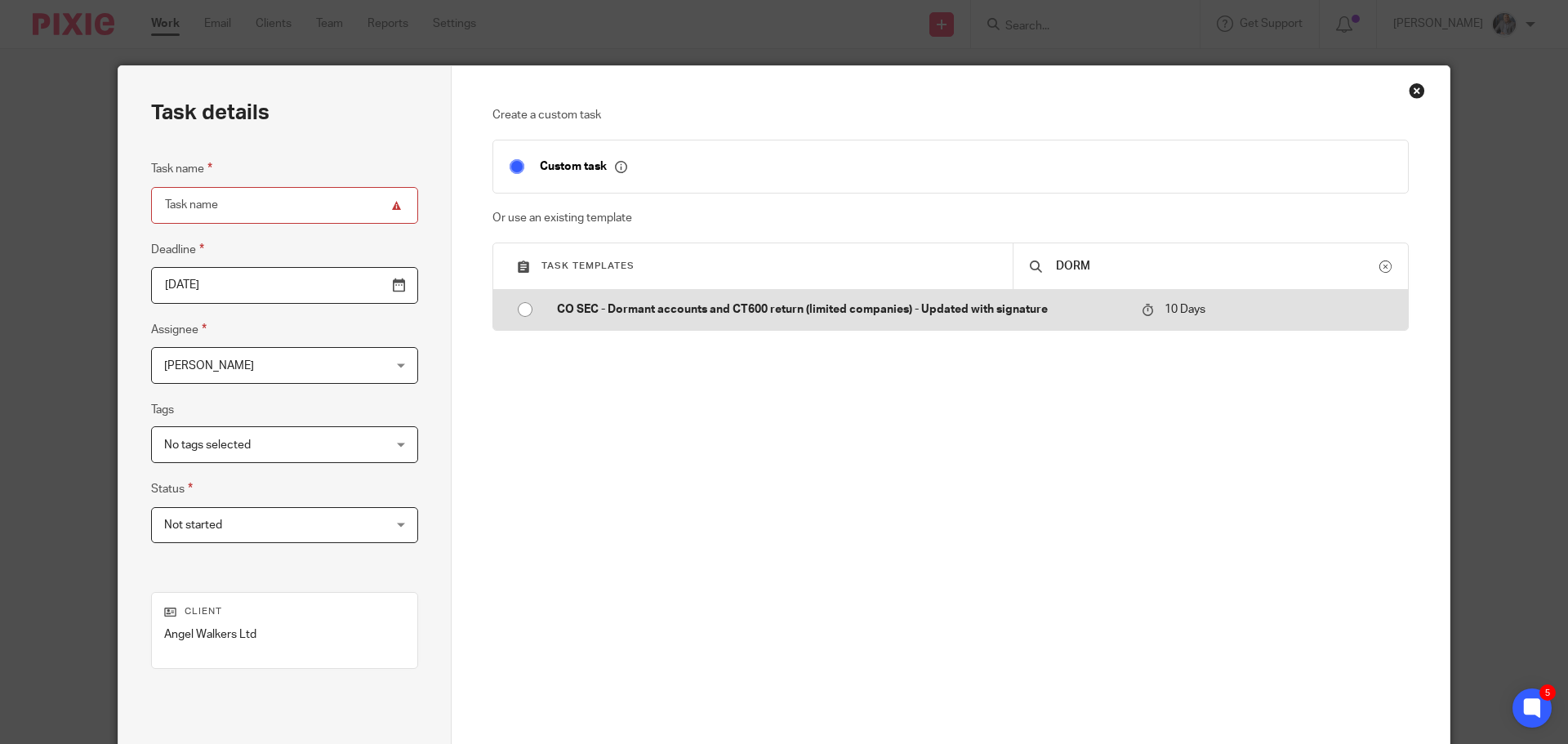
type input "DORM"
click at [801, 312] on p "CO SEC - Dormant accounts and CT600 return (limited companies) - Updated with s…" at bounding box center [841, 309] width 569 height 16
type input "2025-09-26"
type input "CO SEC - Dormant accounts and CT600 return (limited companies) - Updated with s…"
checkbox input "false"
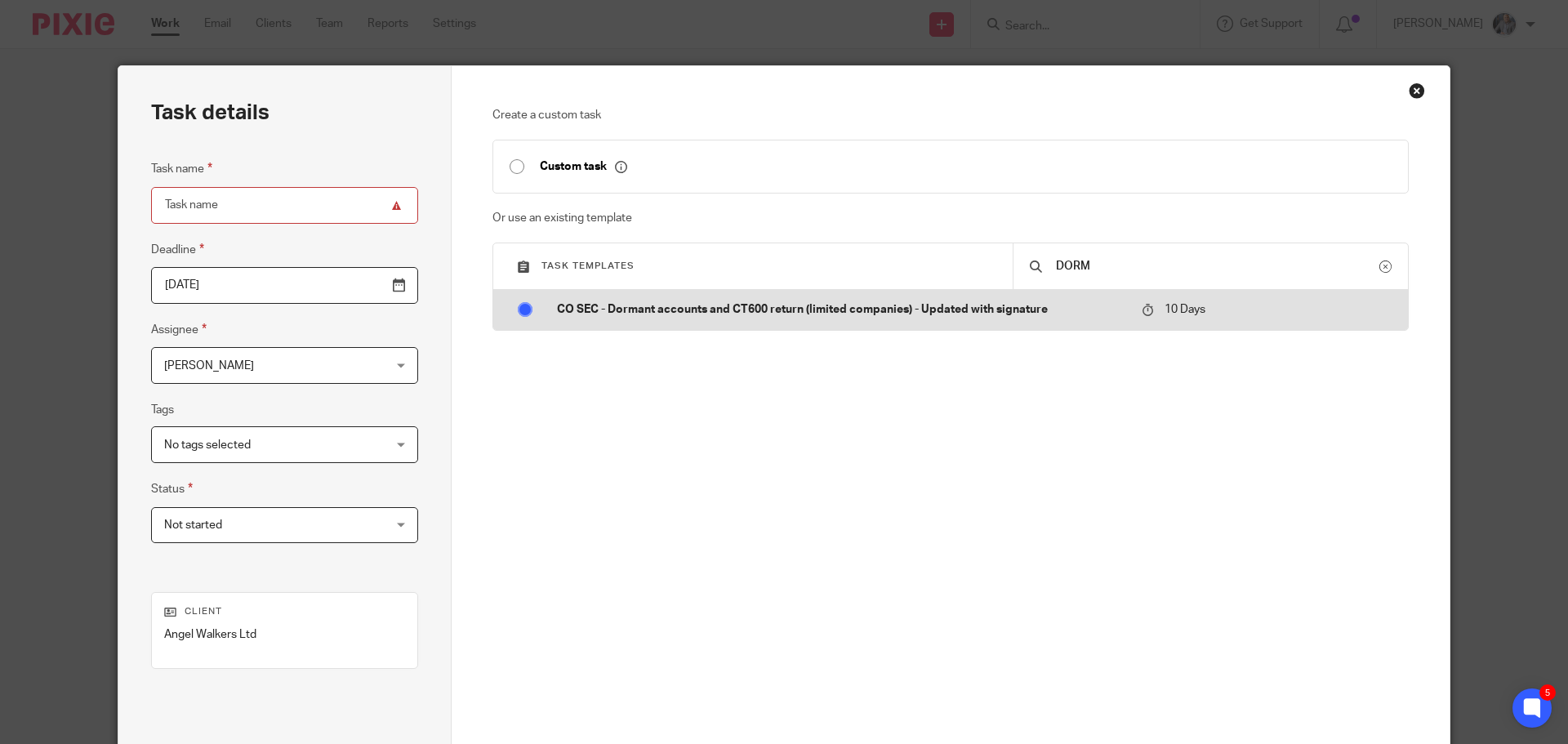
radio input "true"
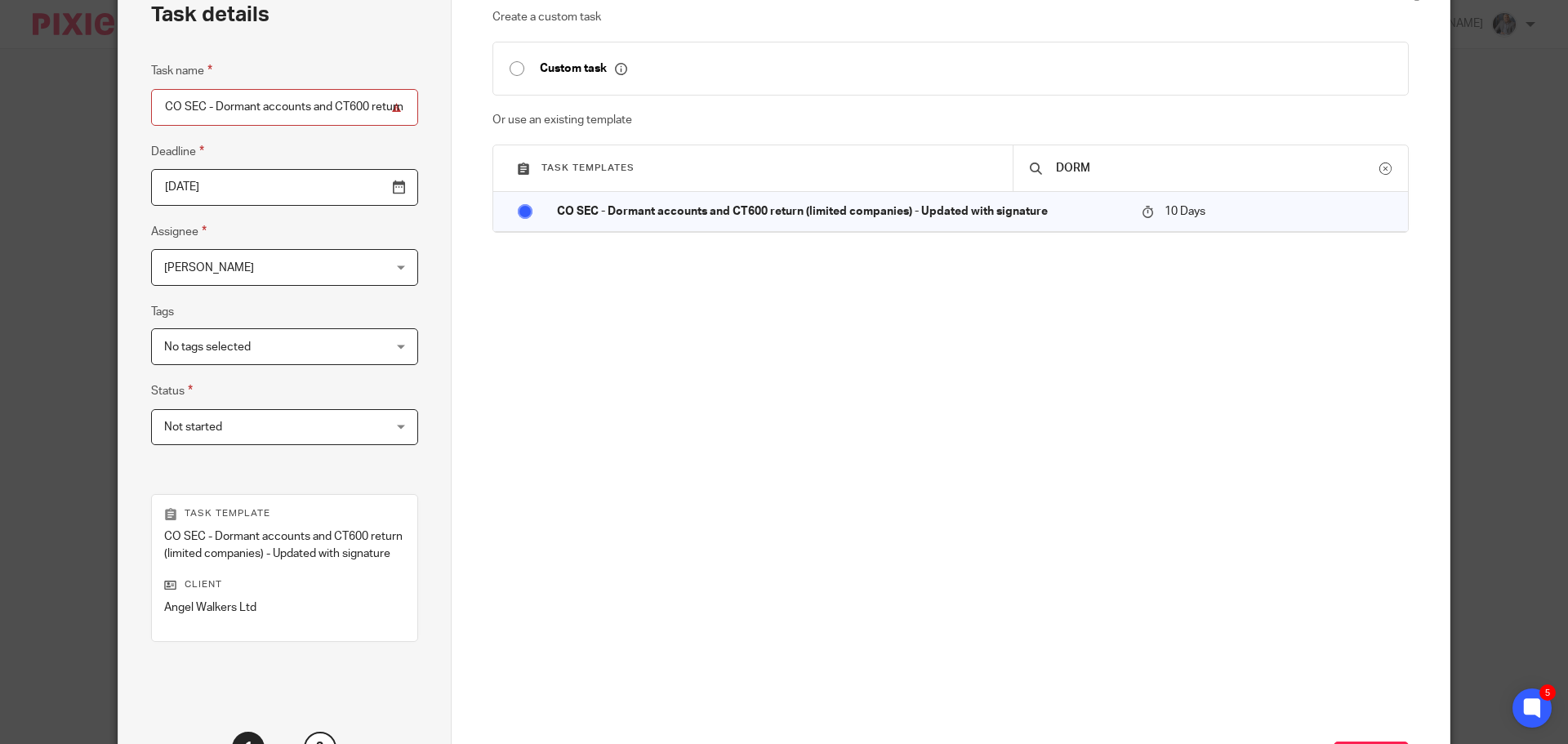
scroll to position [237, 0]
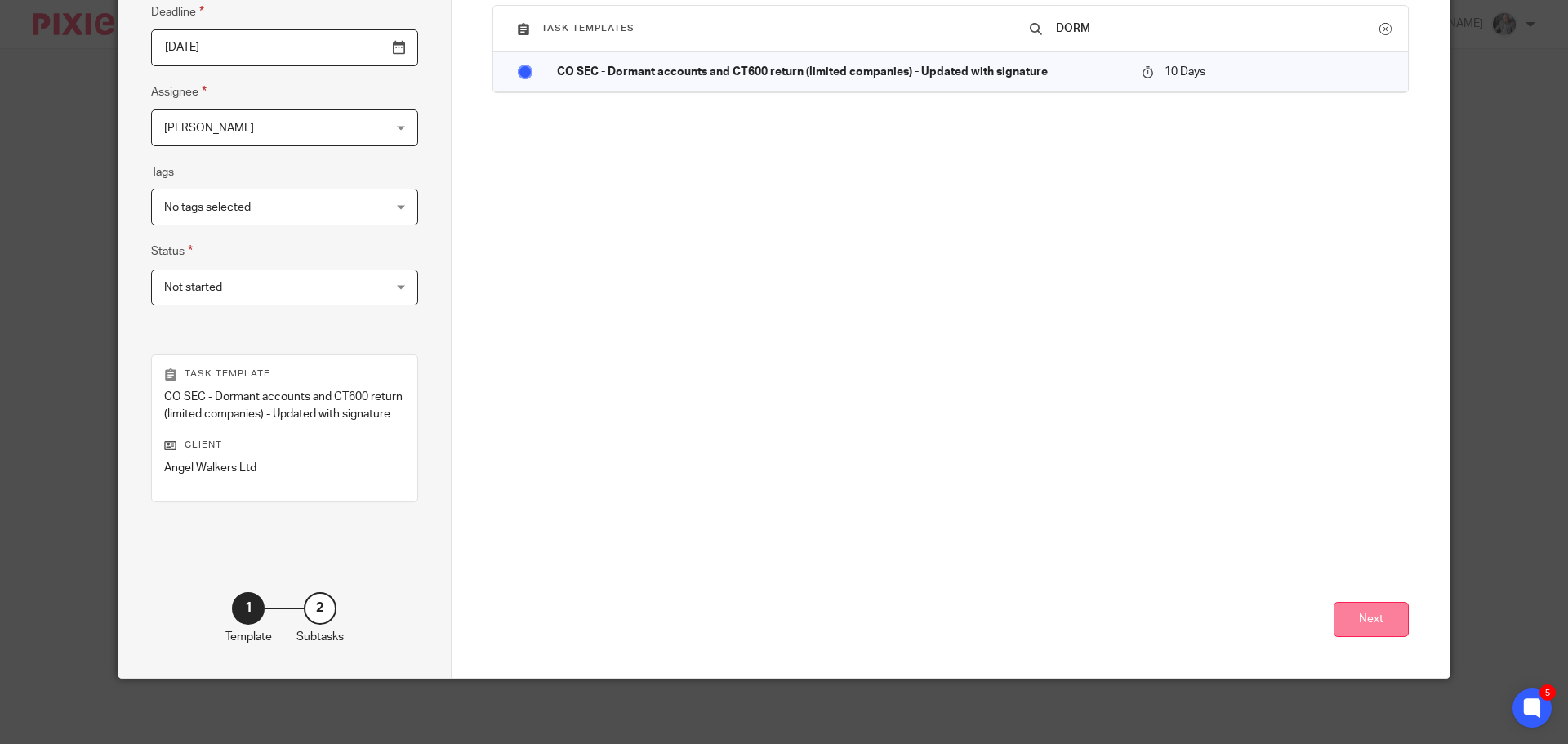
click at [1375, 616] on button "Next" at bounding box center [1370, 619] width 75 height 35
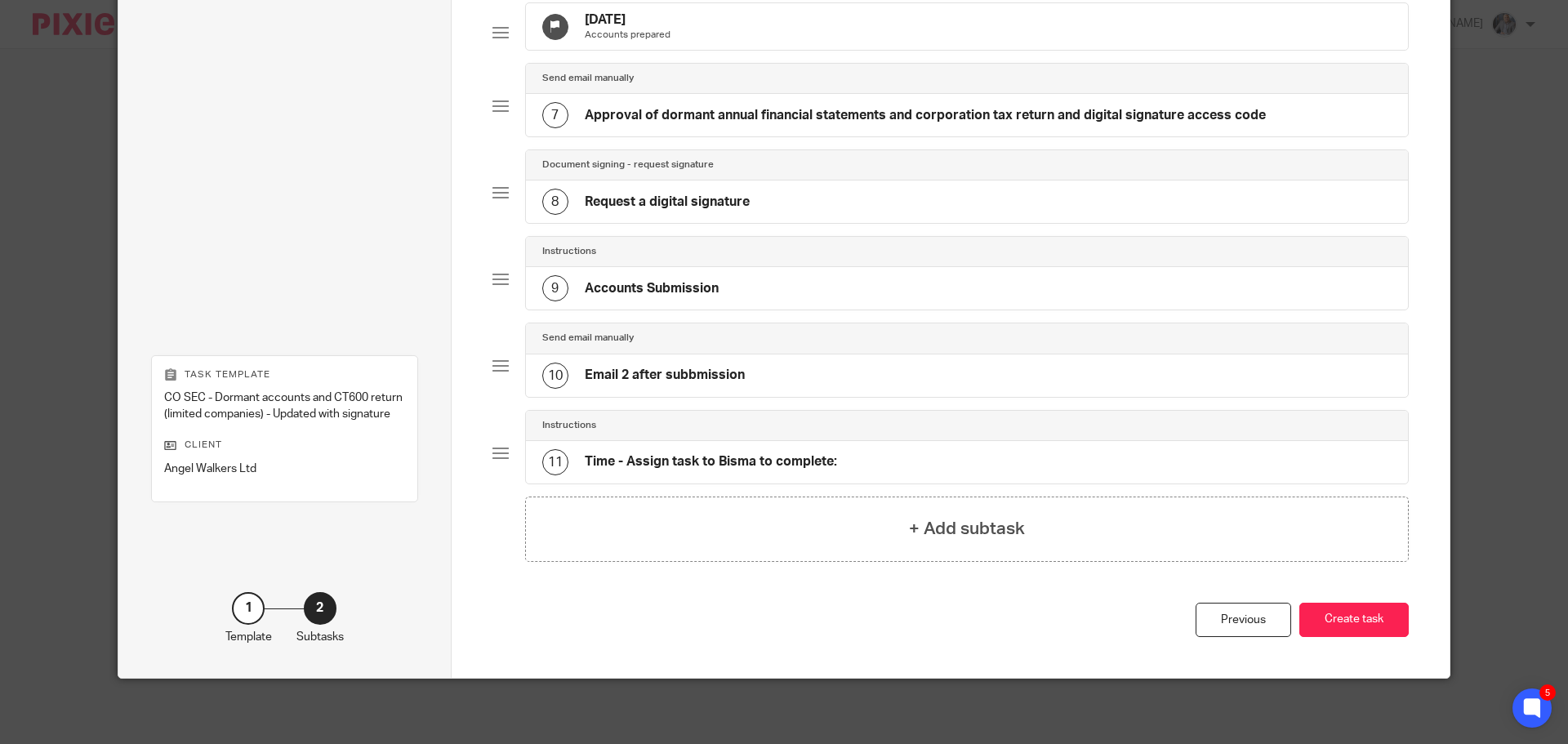
scroll to position [581, 0]
click at [1368, 598] on div "Total 11 Send email manually 1 Request year end information from client Instruc…" at bounding box center [951, 77] width 917 height 1050
click at [1370, 625] on button "Create task" at bounding box center [1354, 620] width 110 height 35
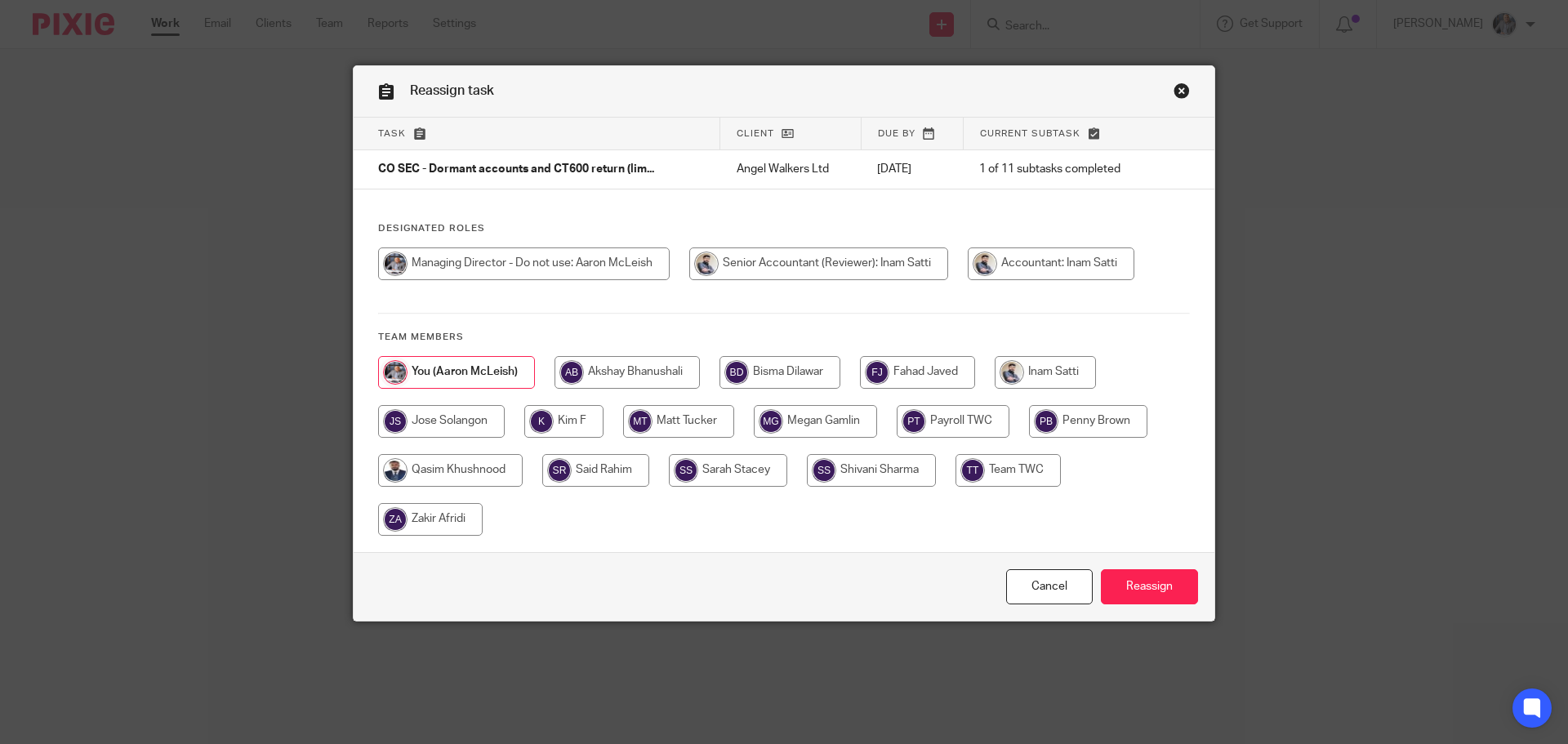
click at [1055, 376] on input "radio" at bounding box center [1045, 373] width 101 height 33
radio input "true"
click at [1155, 583] on input "Reassign" at bounding box center [1149, 587] width 98 height 35
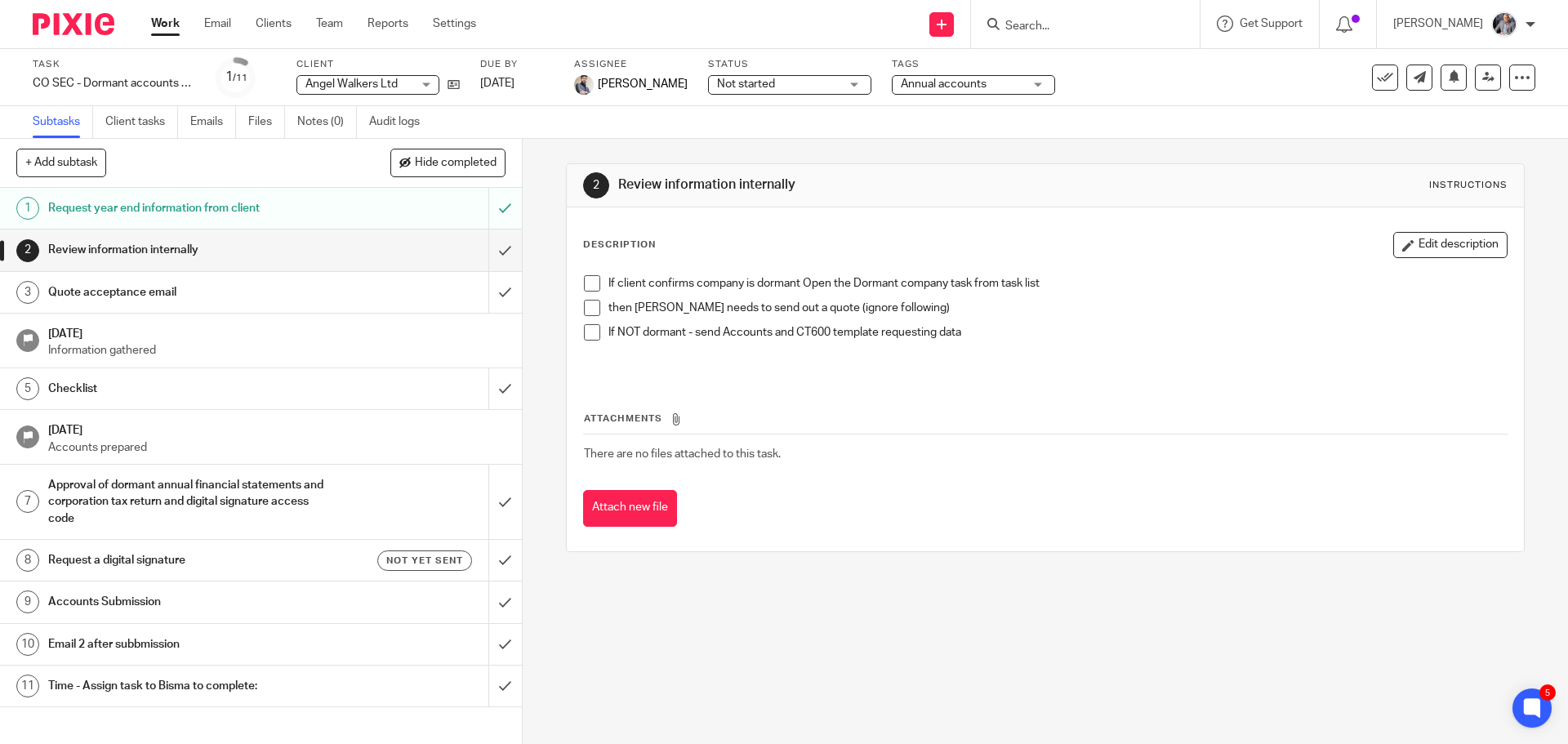
click at [1114, 18] on form at bounding box center [1091, 24] width 174 height 21
click at [1114, 26] on input "Search" at bounding box center [1077, 27] width 147 height 15
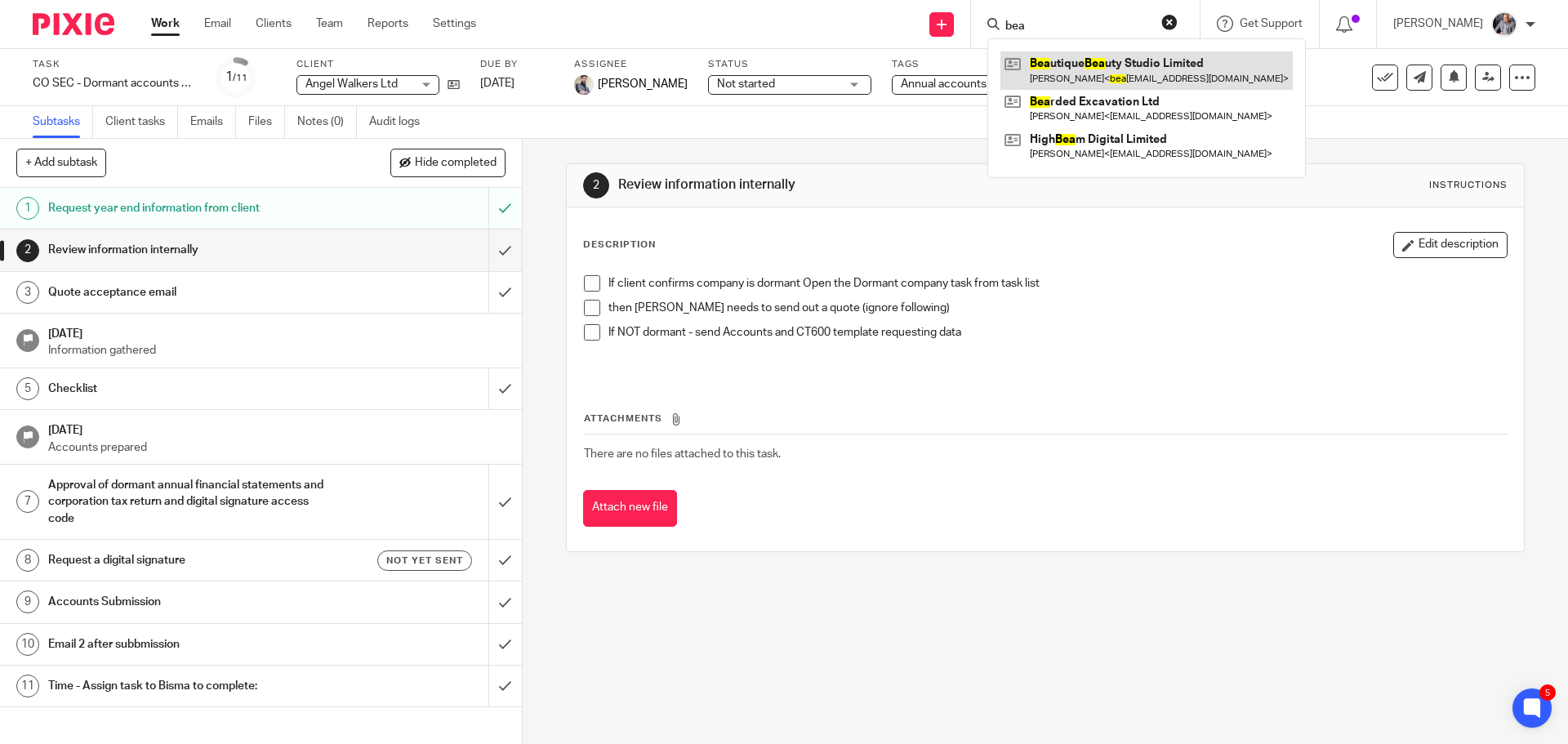
type input "bea"
click at [1098, 64] on link at bounding box center [1146, 71] width 293 height 38
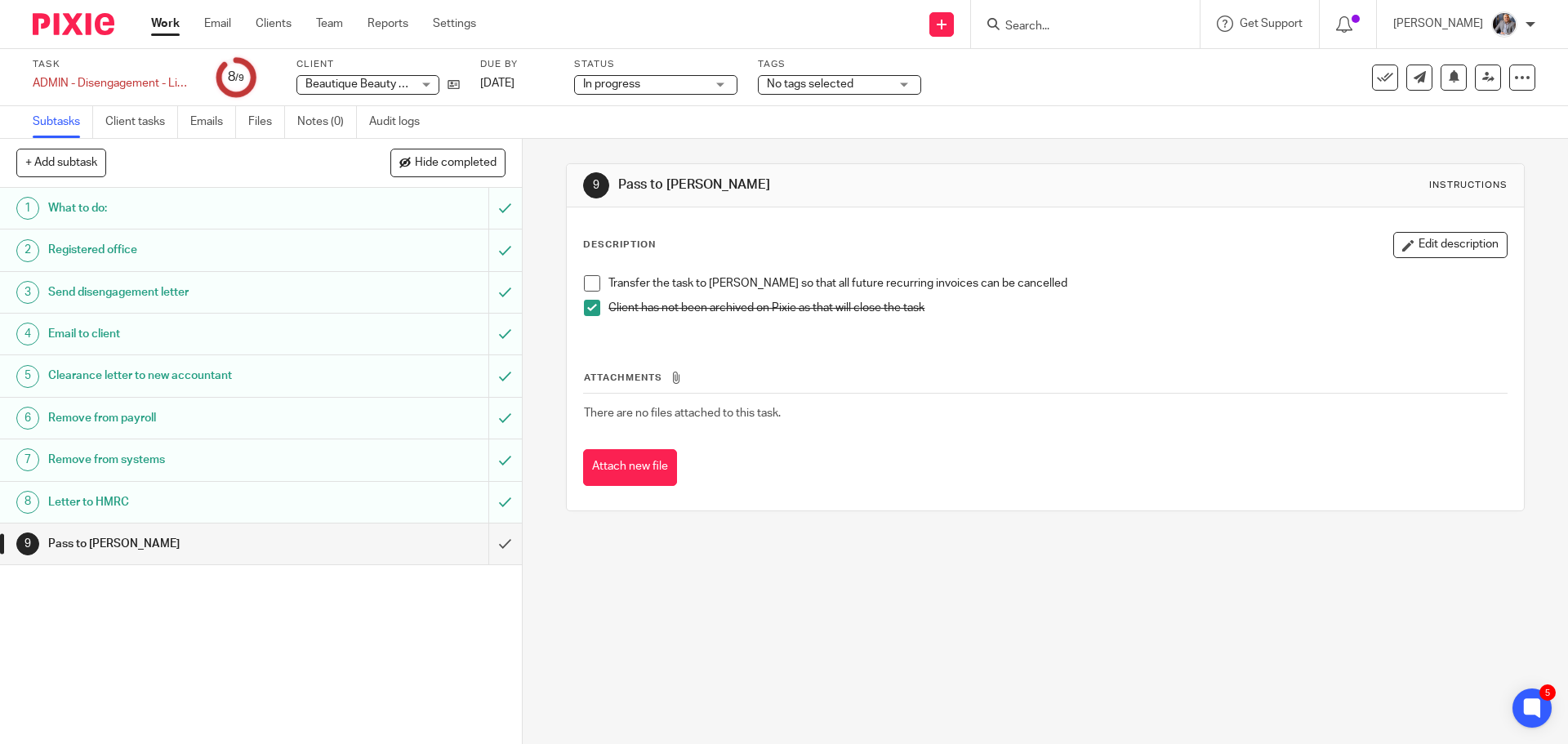
click at [1120, 30] on input "Search" at bounding box center [1077, 27] width 147 height 15
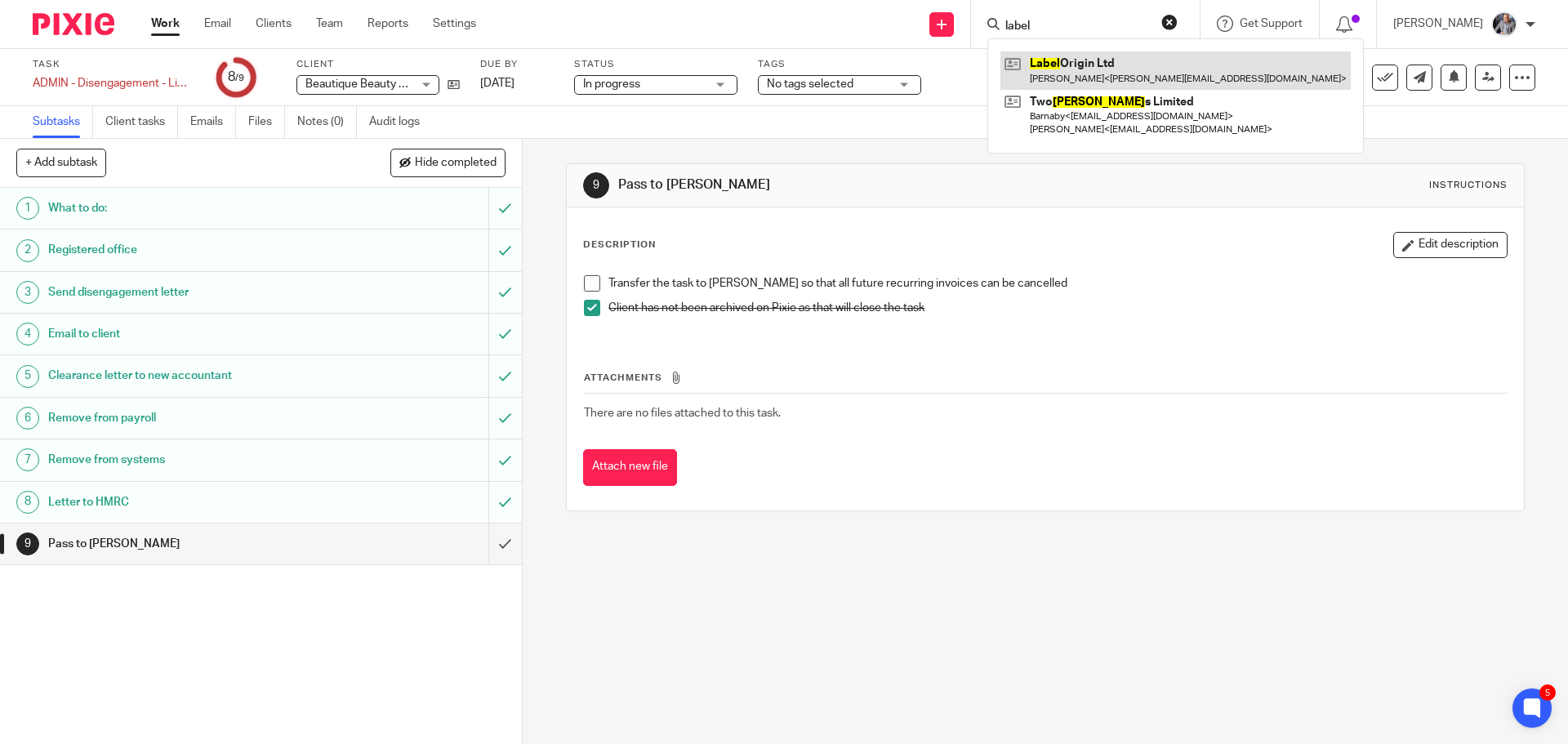
type input "label"
click at [1111, 76] on link at bounding box center [1175, 71] width 350 height 38
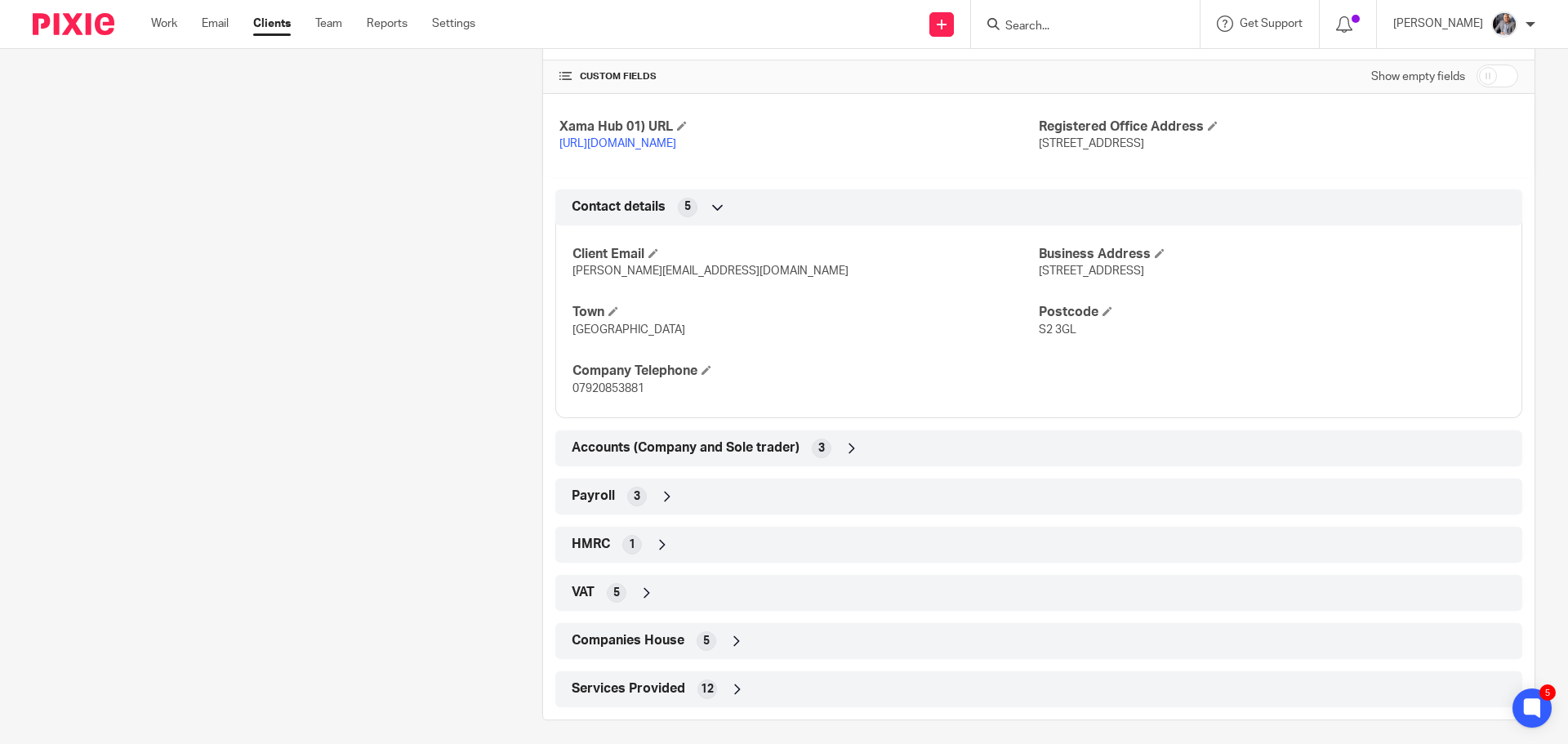
scroll to position [658, 0]
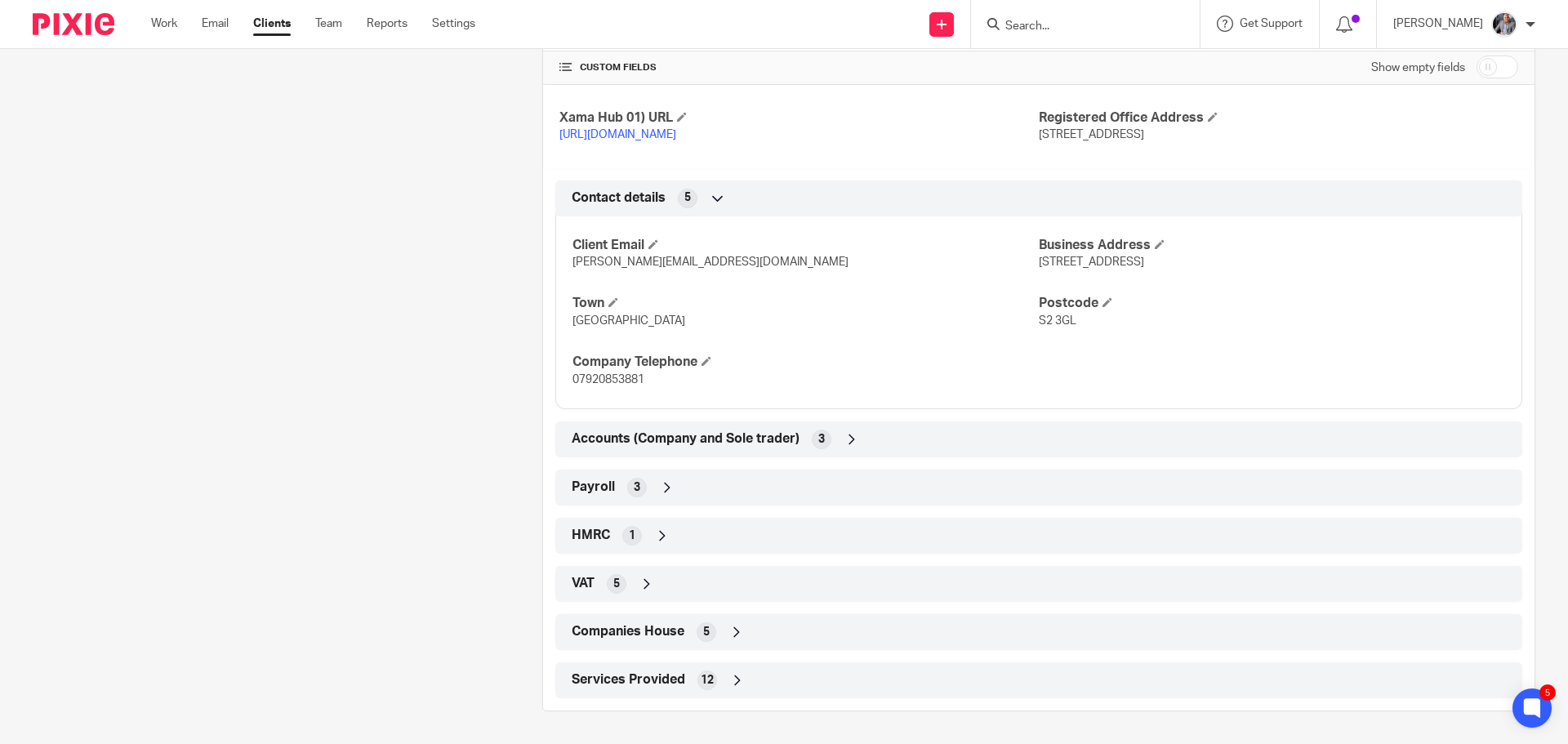
click at [571, 542] on span "HMRC" at bounding box center [590, 535] width 38 height 17
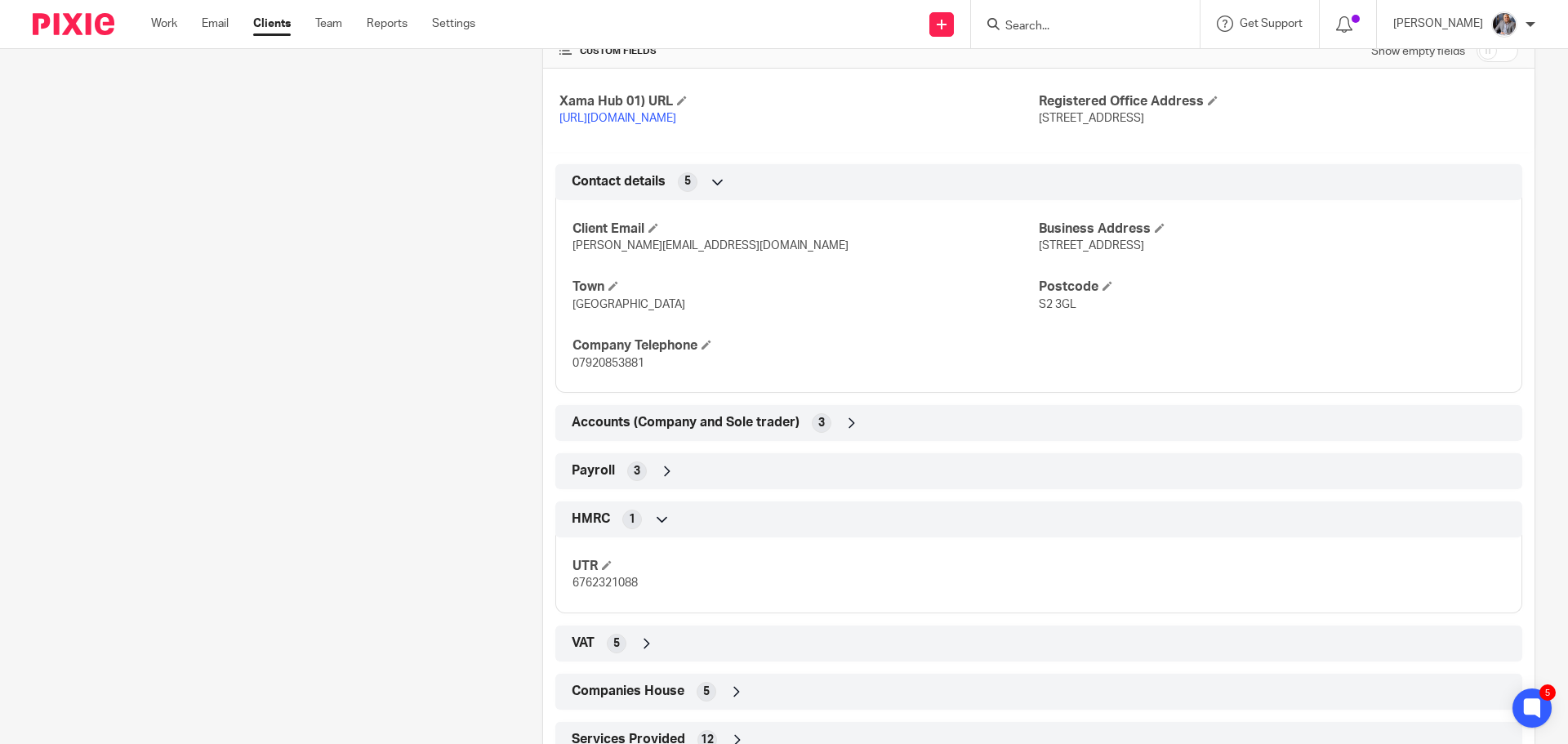
drag, startPoint x: 643, startPoint y: 602, endPoint x: 564, endPoint y: 585, distance: 80.8
click at [564, 585] on div "UTR 6762321088" at bounding box center [1039, 570] width 967 height 88
copy div "UTR 6762321088"
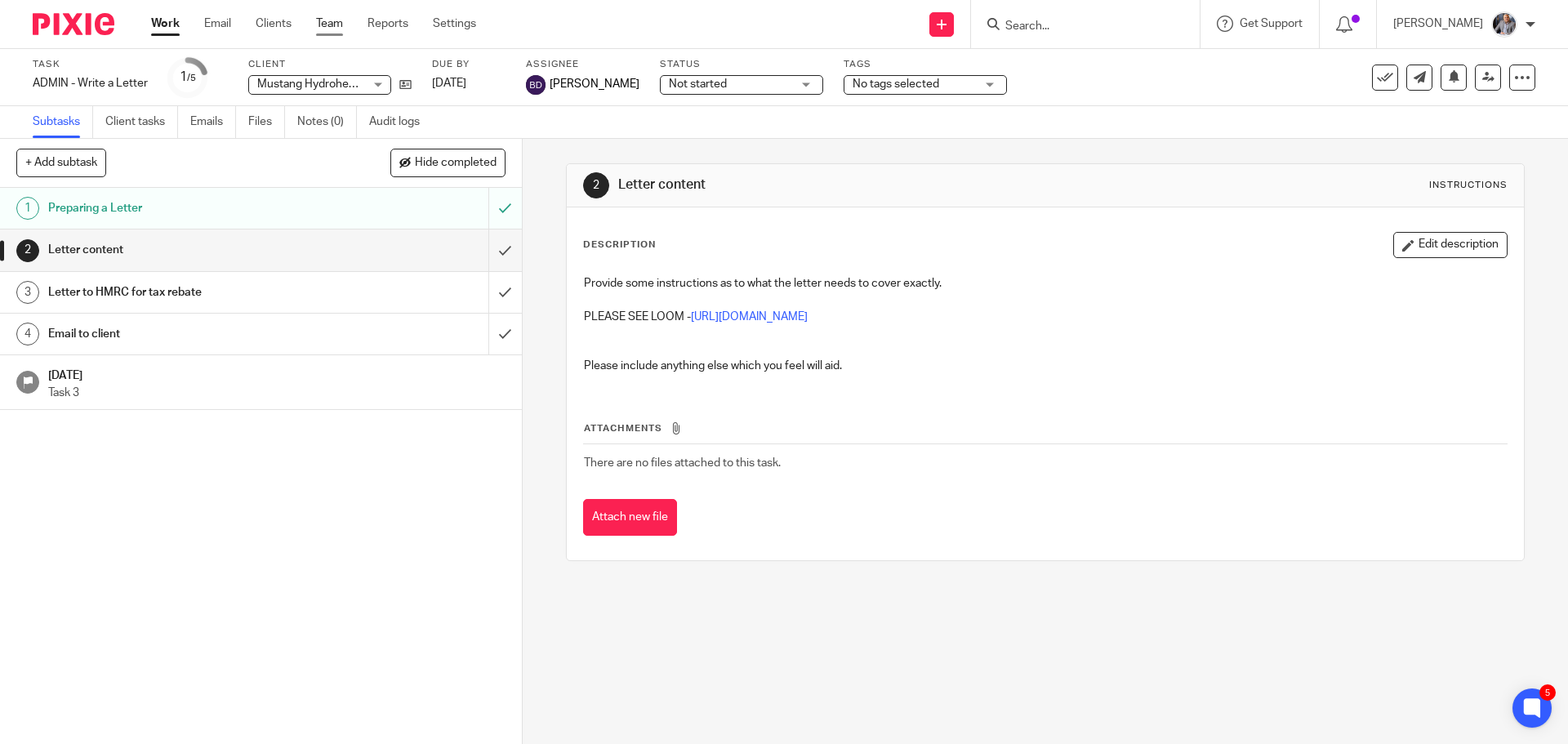
click at [331, 19] on link "Team" at bounding box center [329, 23] width 27 height 16
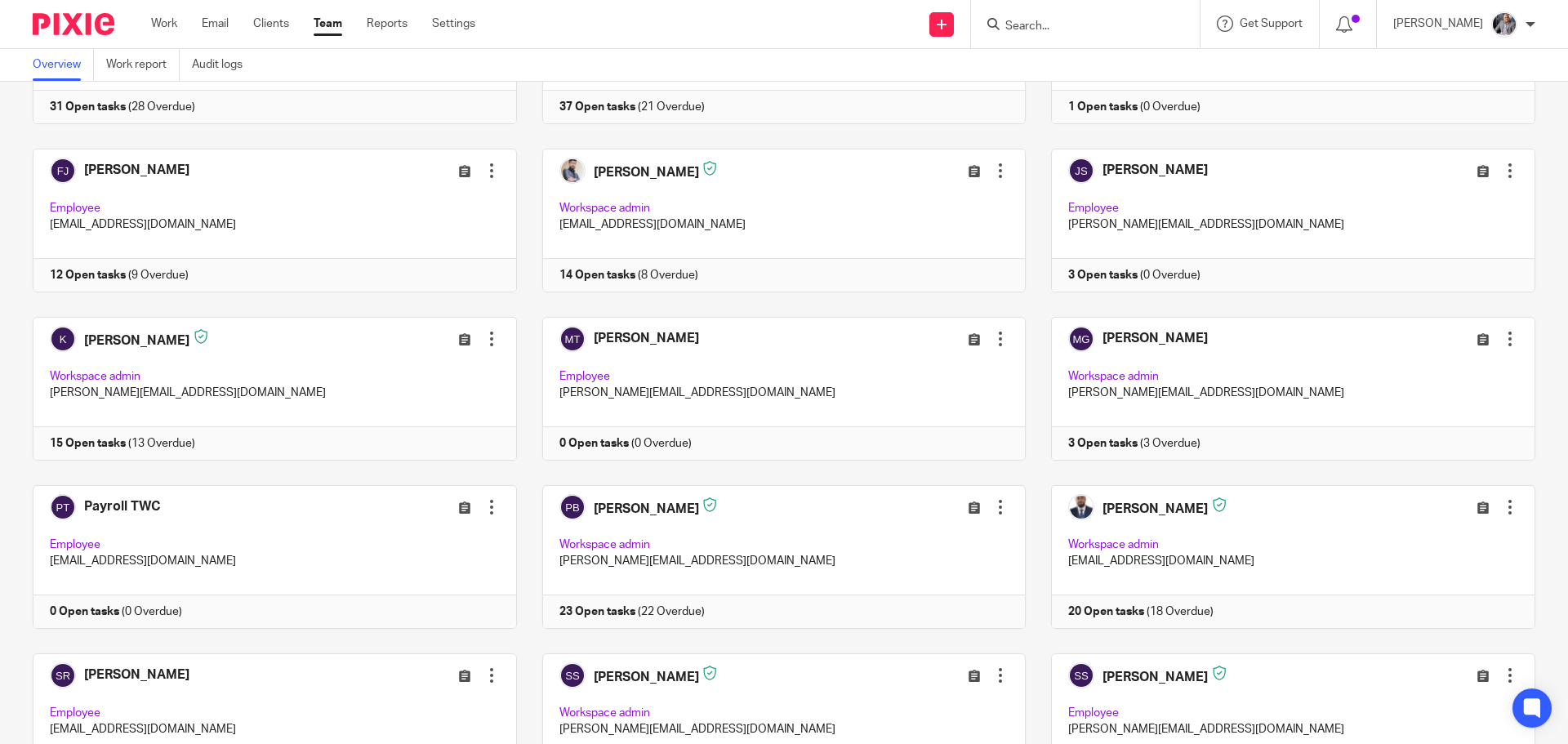
scroll to position [474, 0]
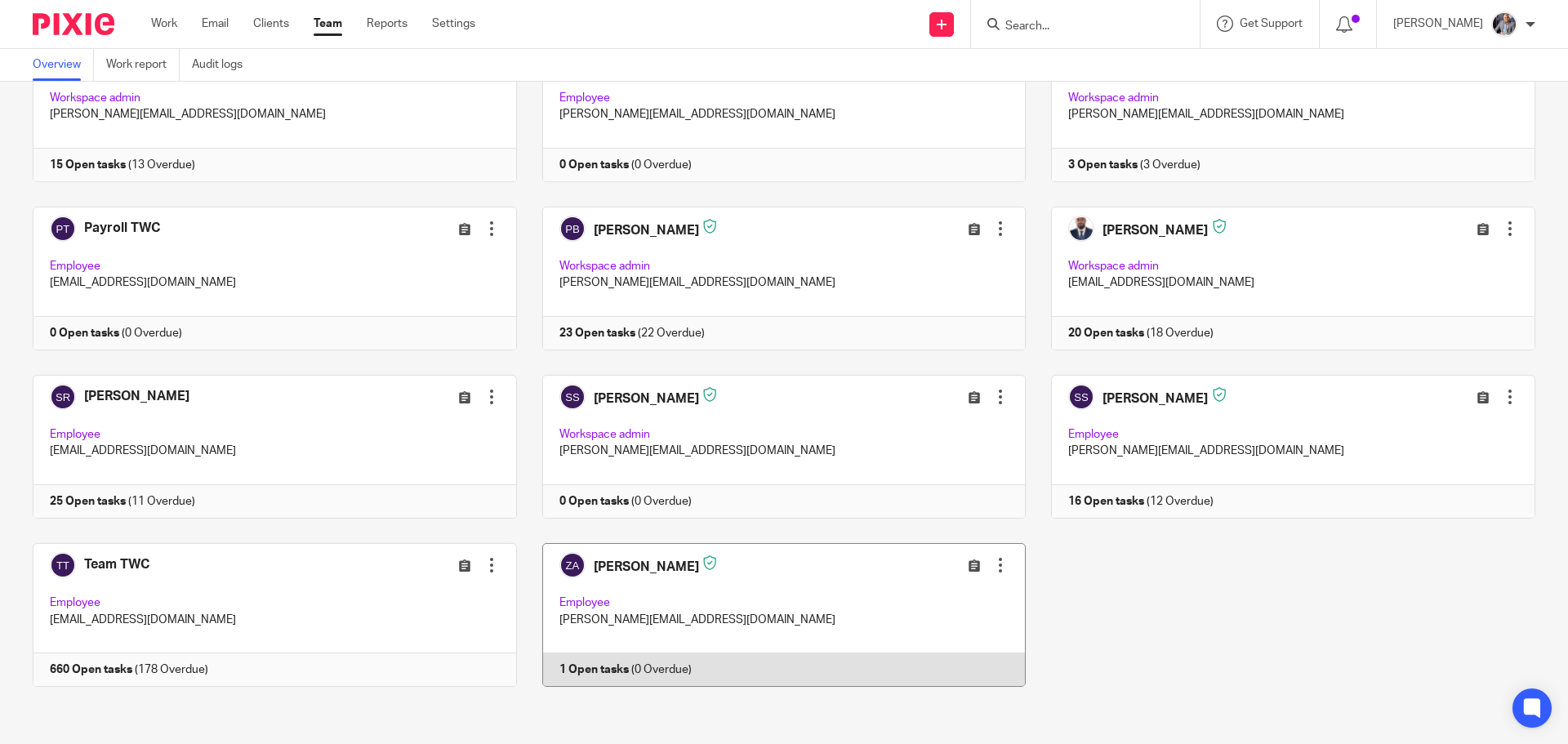
click at [590, 671] on link at bounding box center [771, 615] width 510 height 144
